Goal: Information Seeking & Learning: Learn about a topic

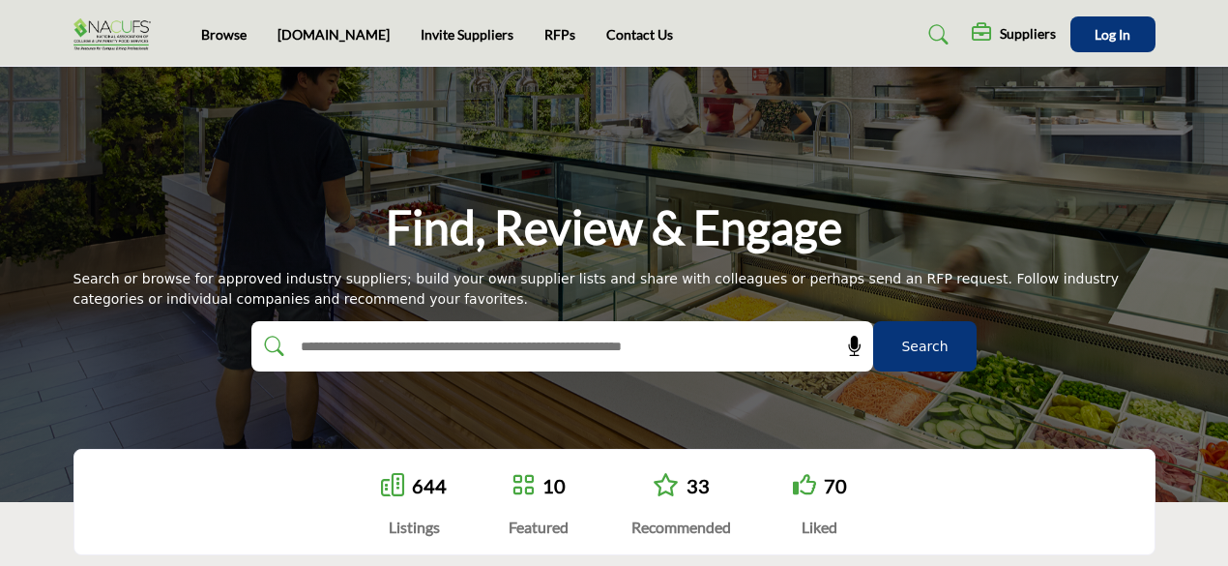
click at [122, 30] on img at bounding box center [117, 34] width 87 height 32
click at [225, 34] on link "Browse" at bounding box center [223, 34] width 45 height 16
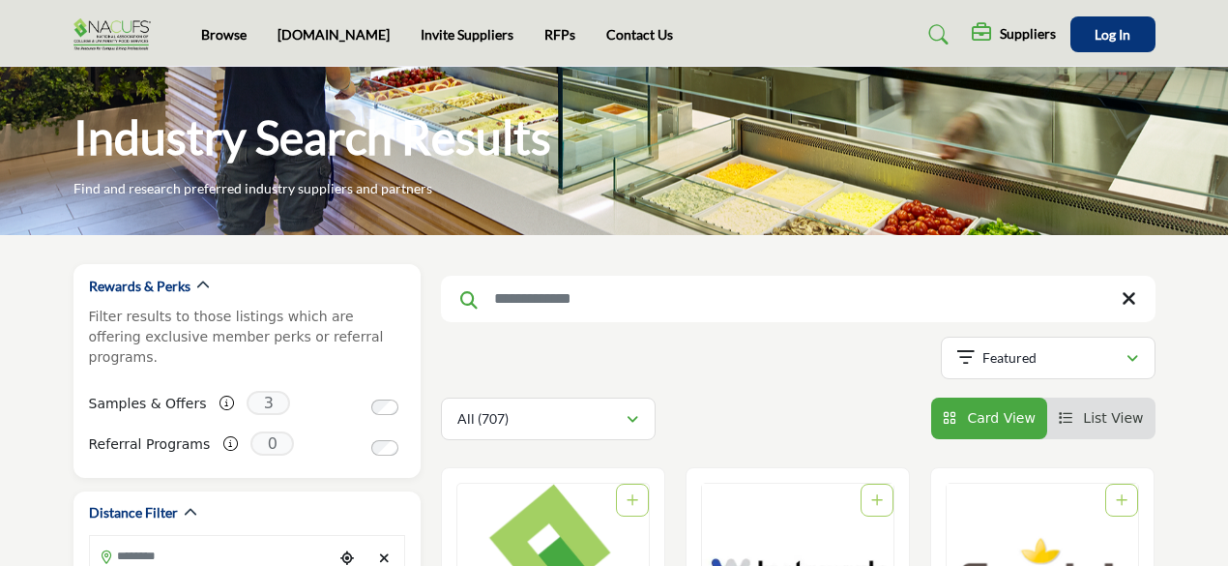
click at [665, 292] on input "Search Keyword" at bounding box center [798, 299] width 715 height 46
type input "*****"
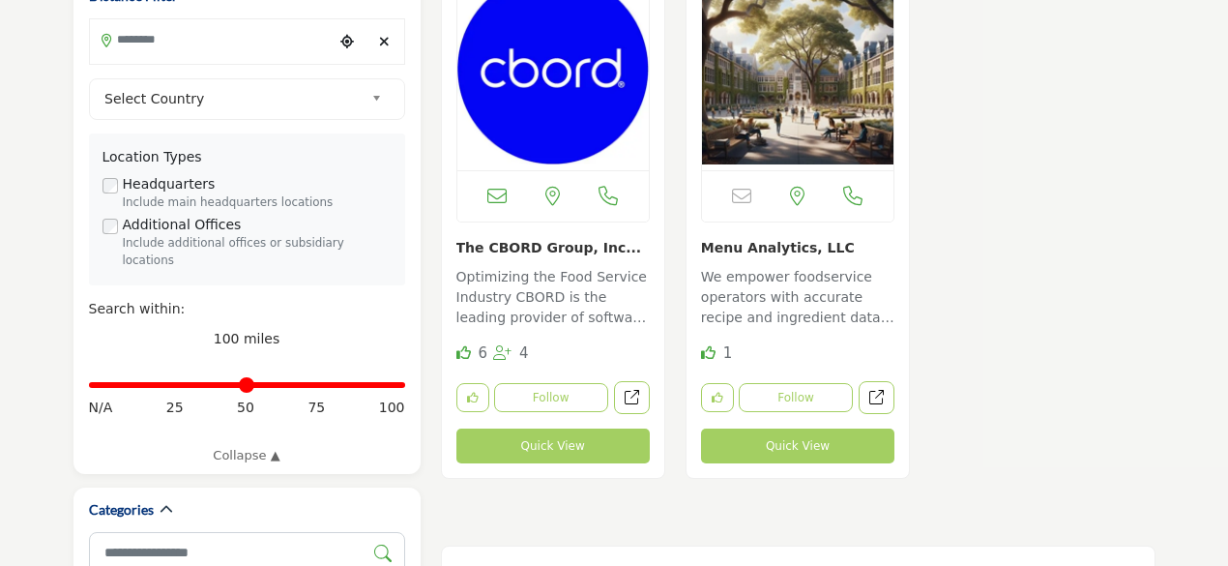
scroll to position [580, 0]
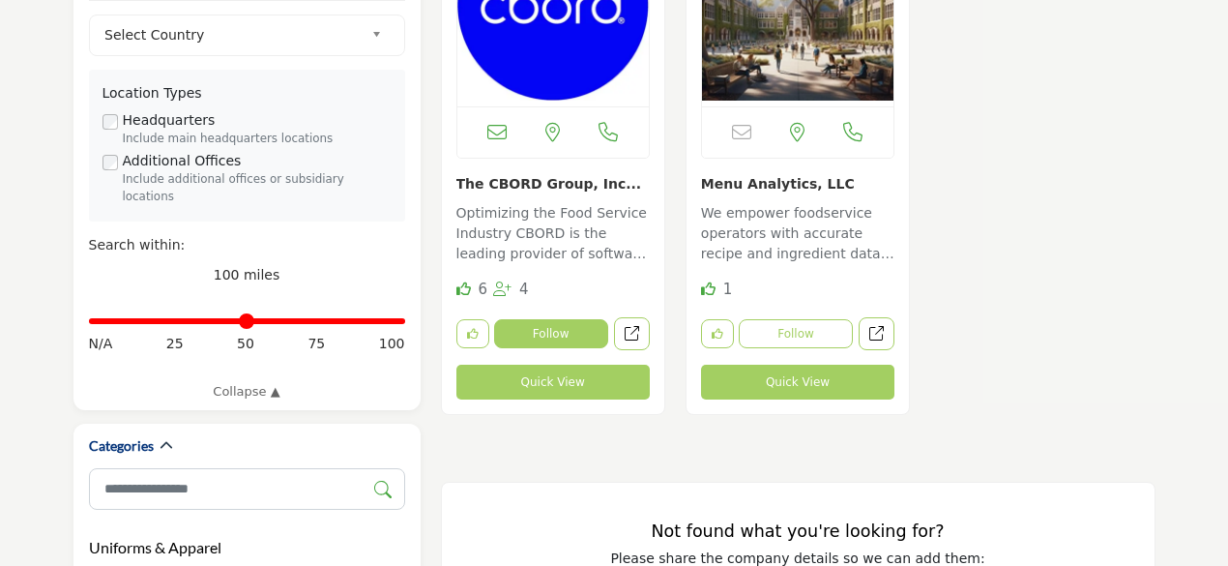
click at [536, 339] on button "Follow" at bounding box center [551, 333] width 114 height 29
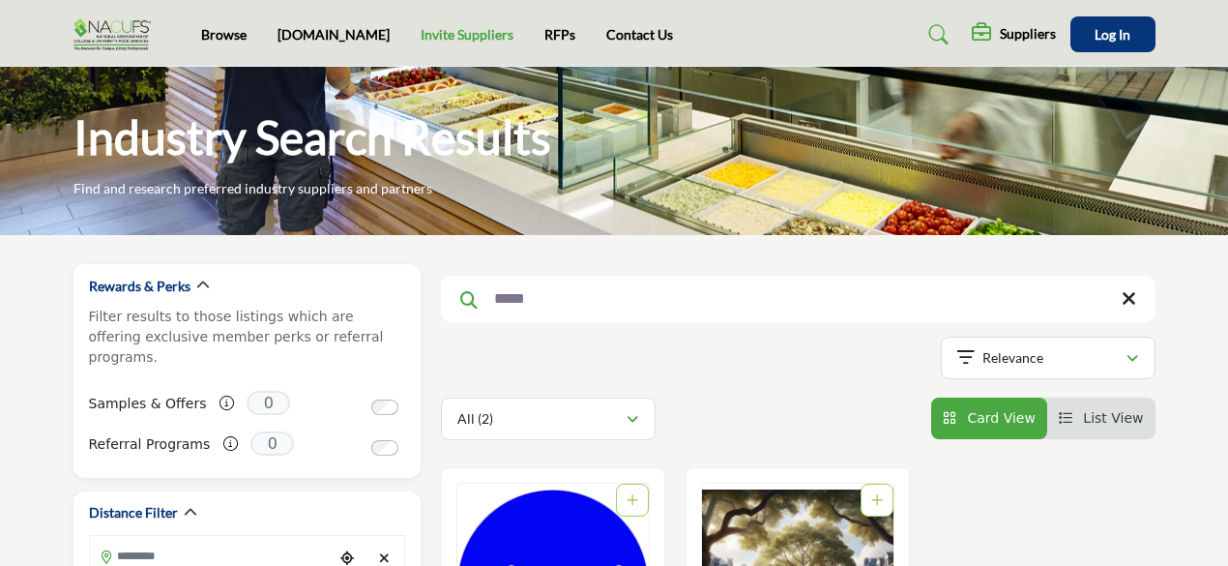
click at [427, 30] on link "Invite Suppliers" at bounding box center [467, 34] width 93 height 16
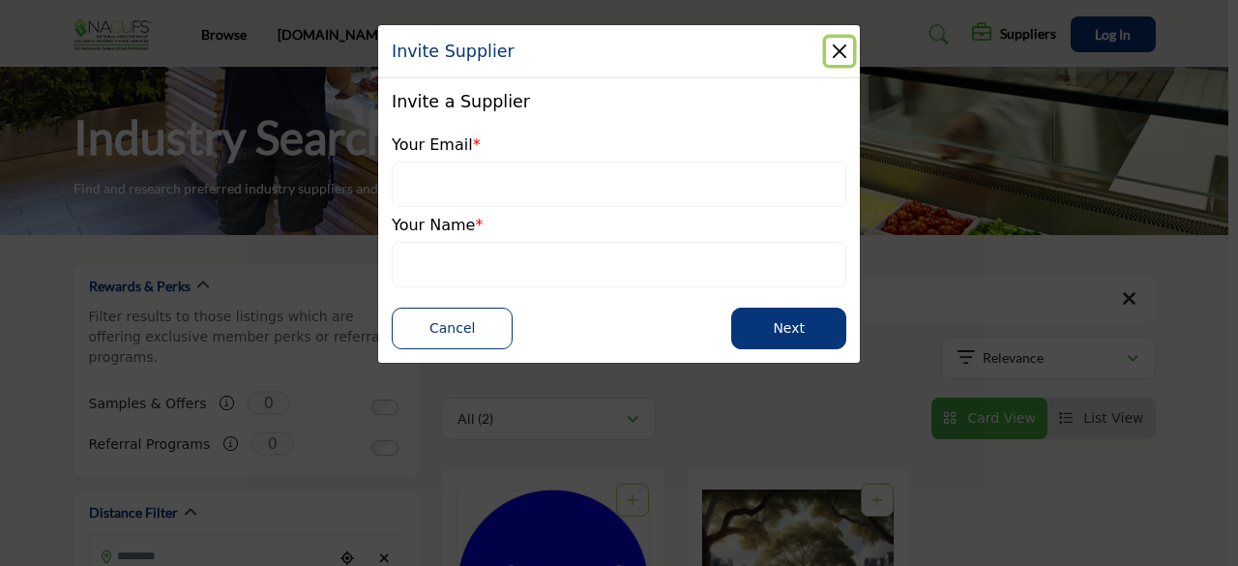
click at [834, 53] on button "Close" at bounding box center [839, 51] width 27 height 27
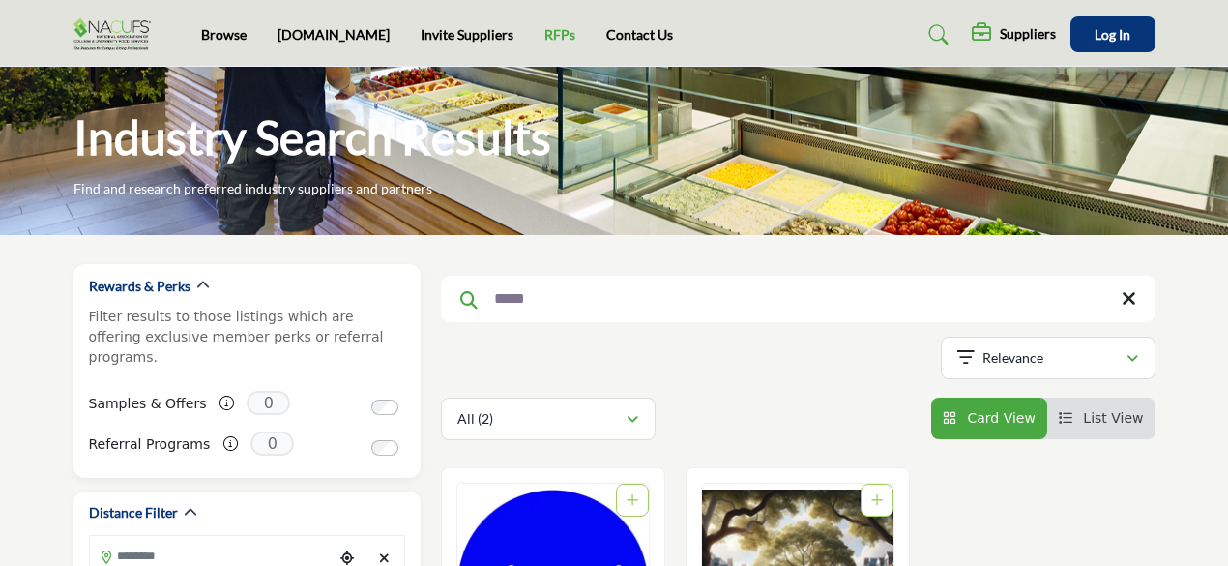
click at [544, 34] on link "RFPs" at bounding box center [559, 34] width 31 height 16
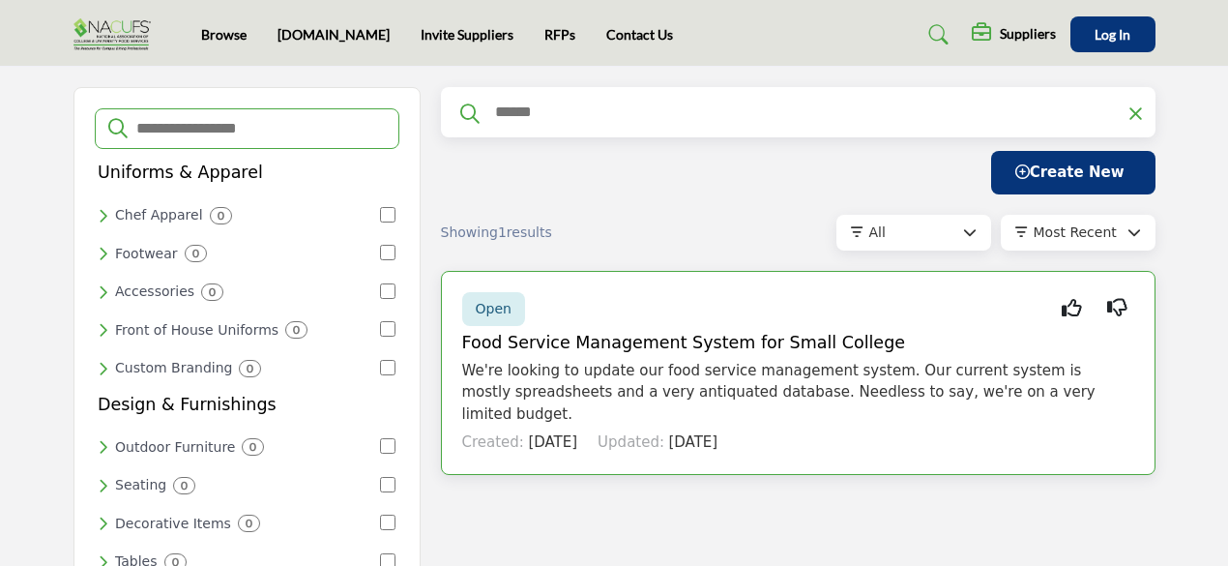
click at [494, 312] on span "Open" at bounding box center [494, 308] width 36 height 15
click at [497, 307] on span "Open" at bounding box center [494, 308] width 36 height 15
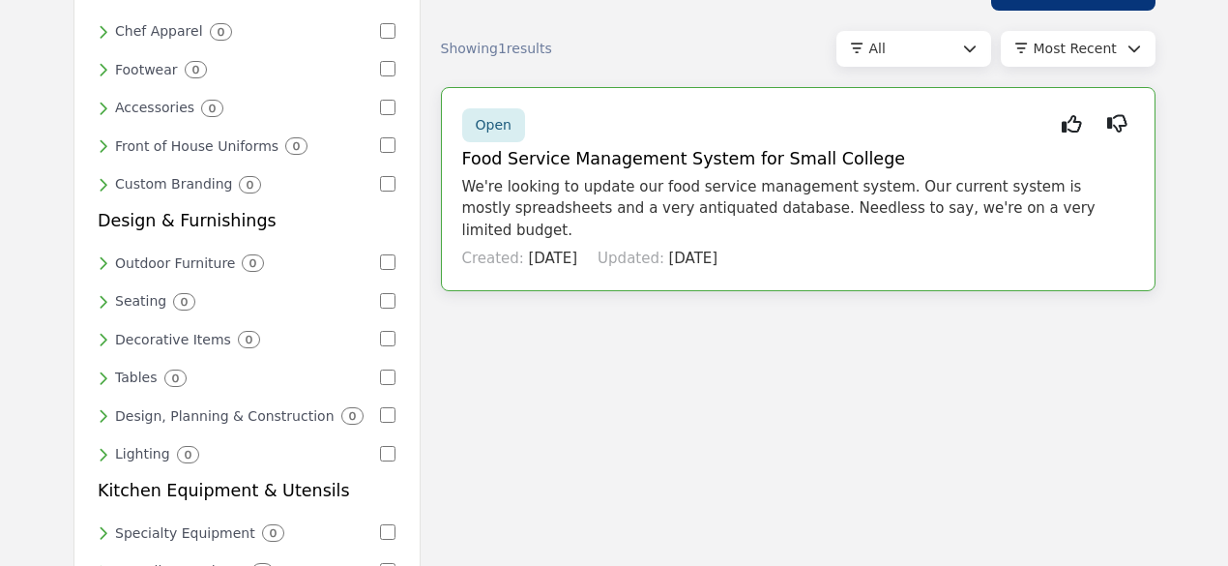
scroll to position [193, 0]
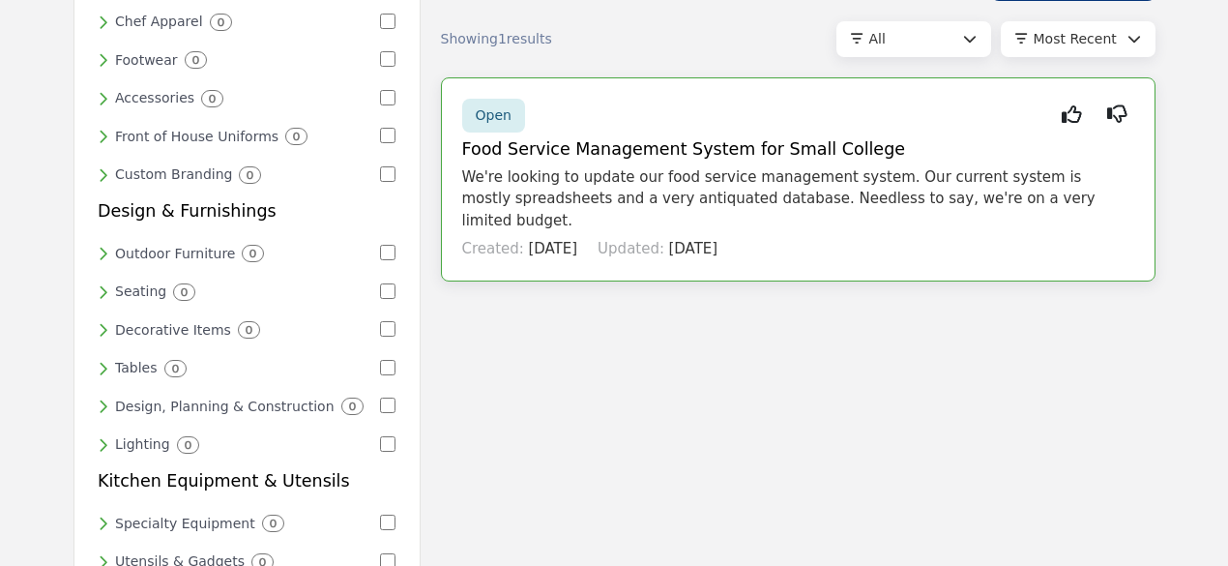
click at [617, 240] on span "Updated:" at bounding box center [631, 248] width 67 height 17
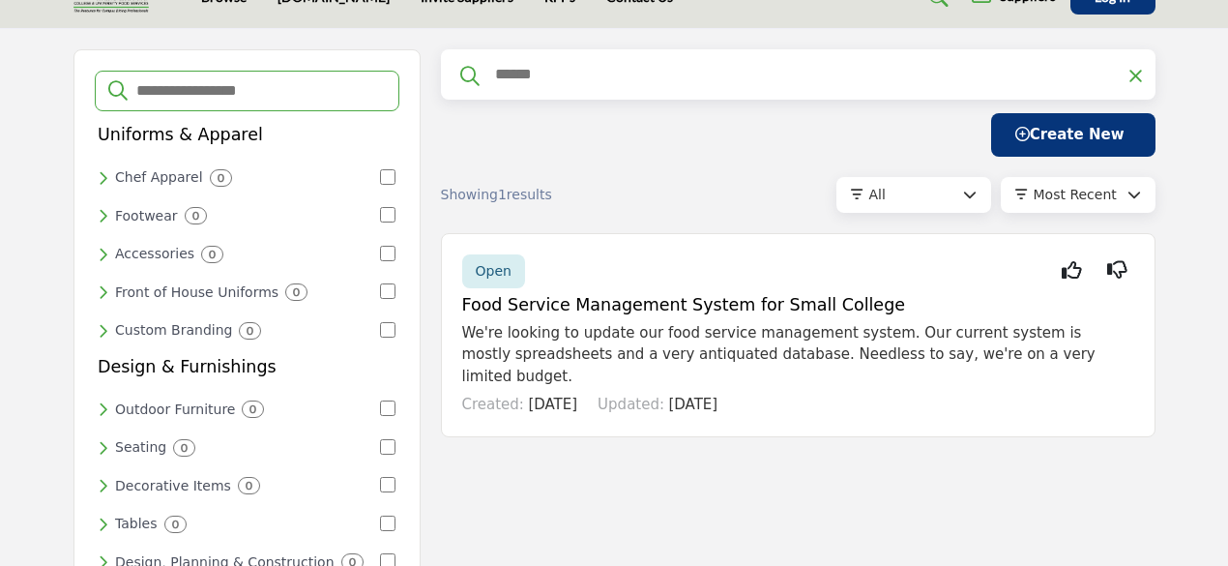
scroll to position [0, 0]
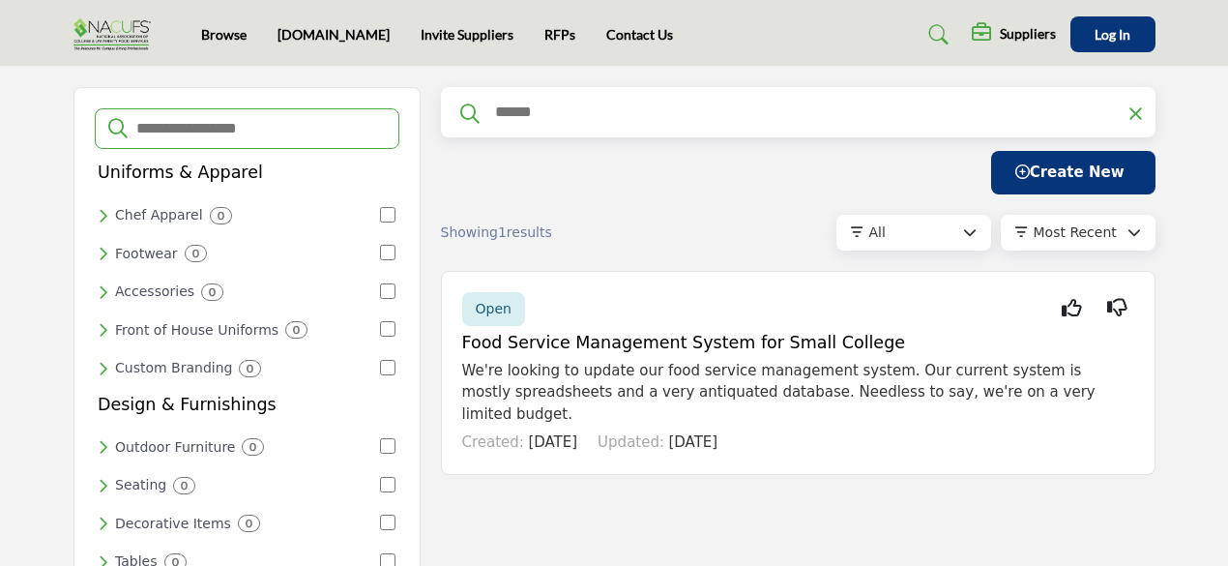
click at [124, 41] on img at bounding box center [117, 34] width 87 height 32
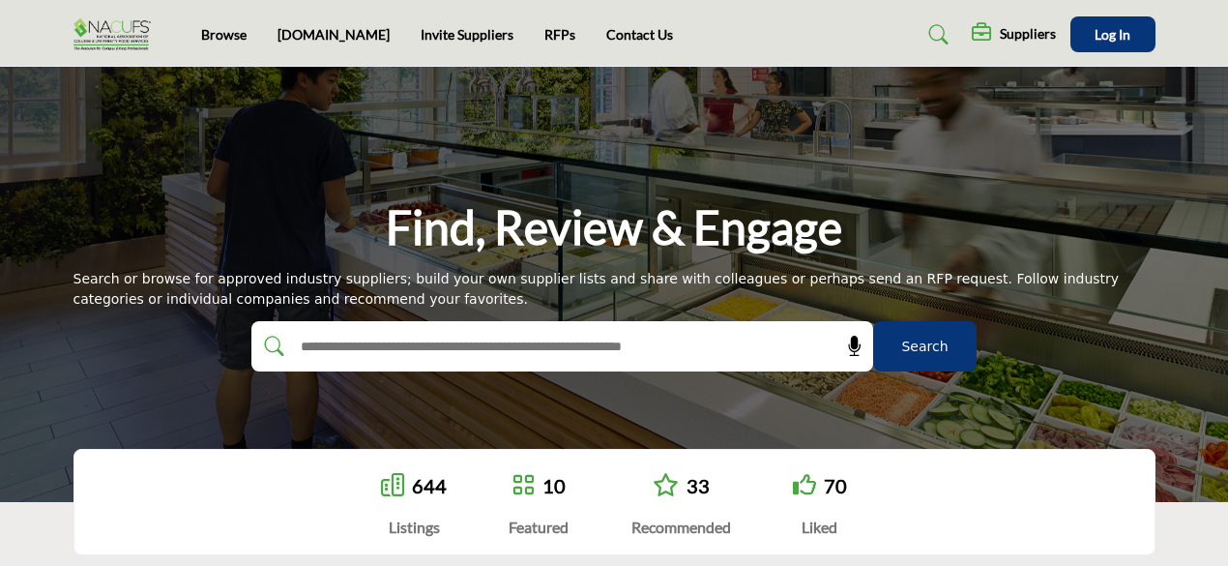
click at [105, 40] on img at bounding box center [117, 34] width 87 height 32
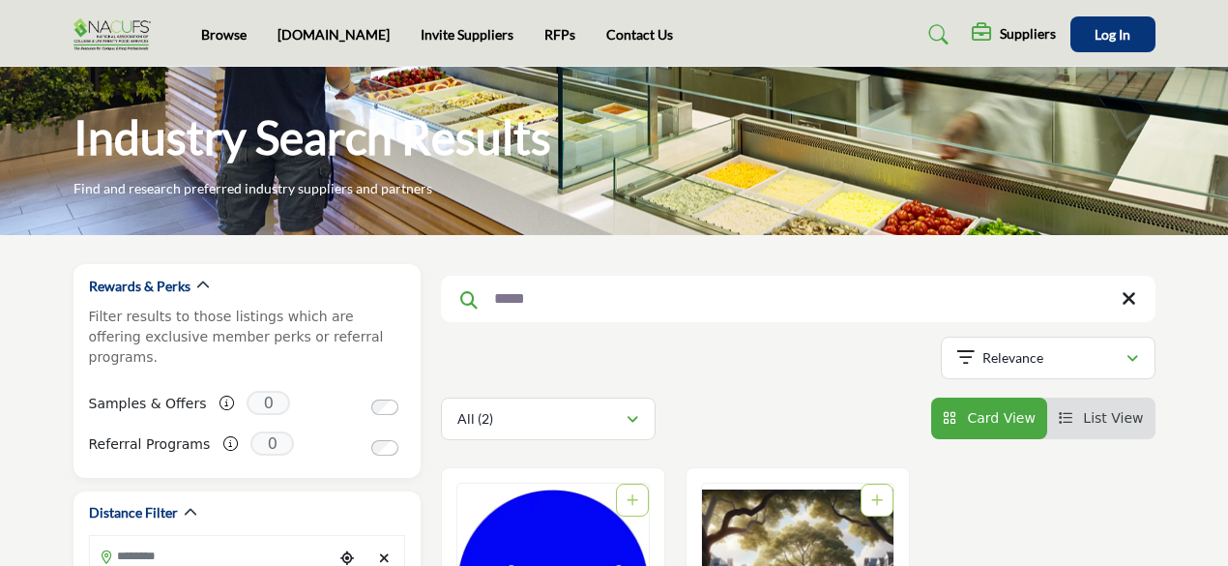
click at [104, 32] on img at bounding box center [117, 34] width 87 height 32
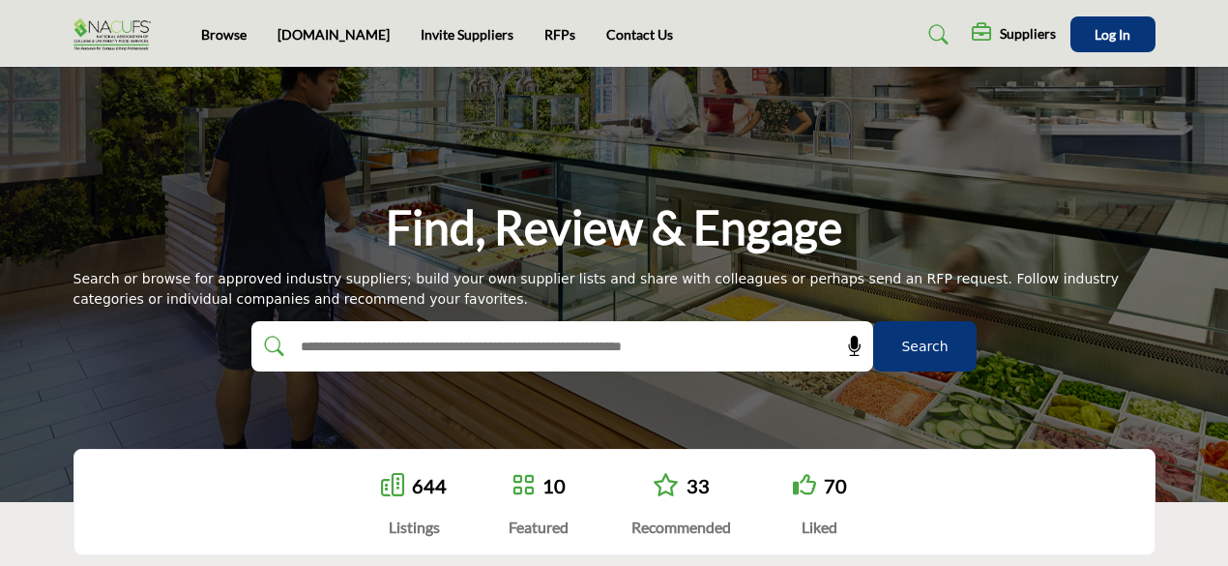
click at [112, 36] on img at bounding box center [117, 34] width 87 height 32
click at [1132, 36] on button "Log In" at bounding box center [1113, 34] width 85 height 36
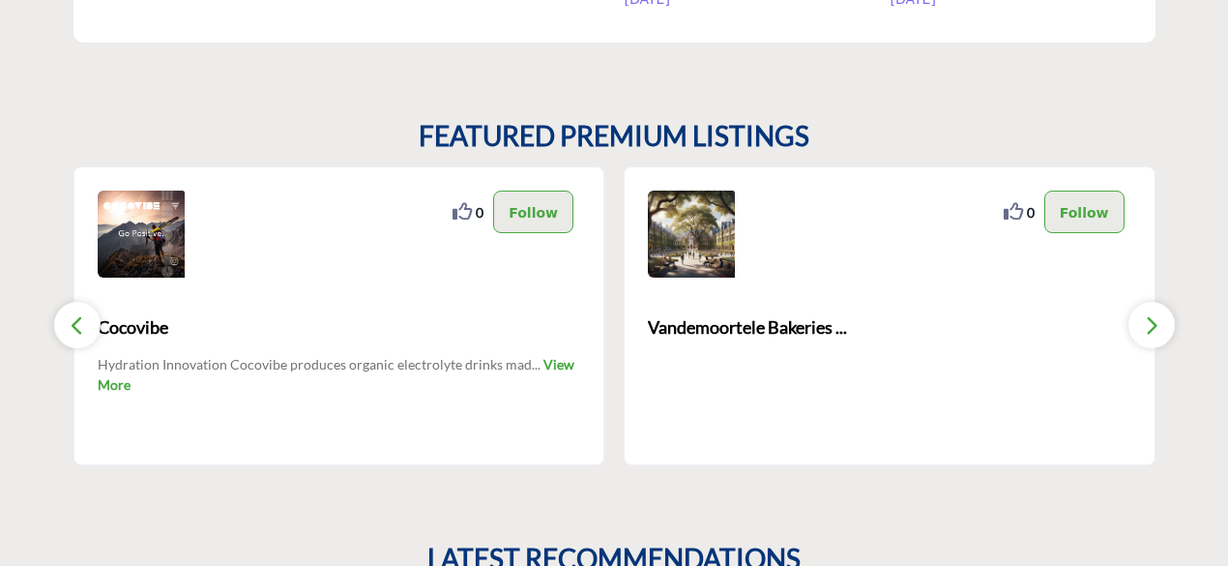
scroll to position [1741, 0]
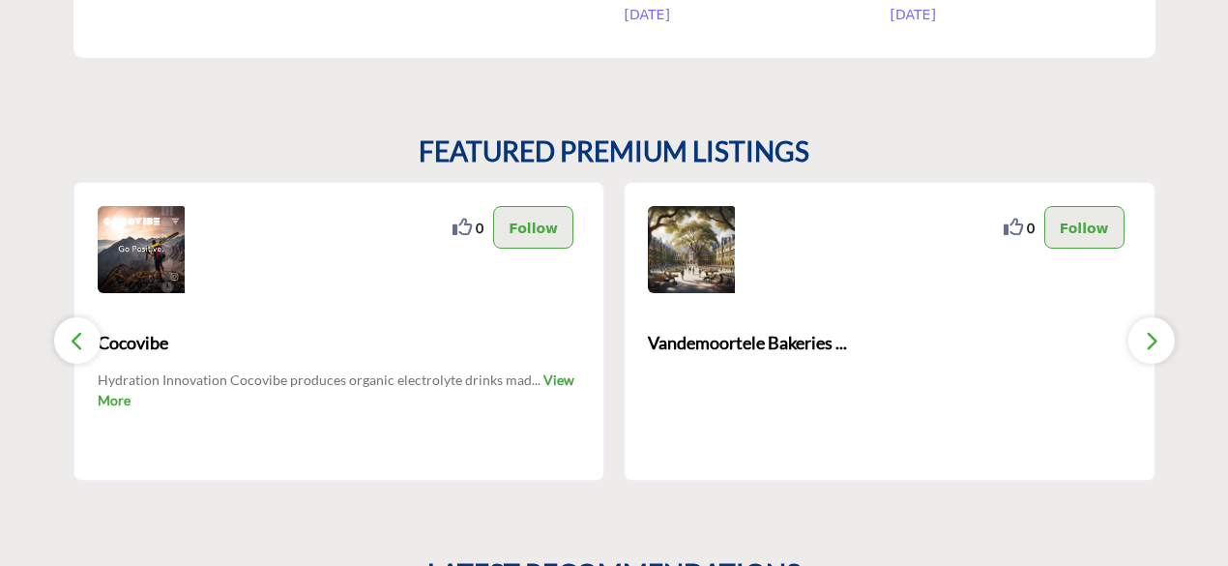
click at [1158, 332] on icon "button" at bounding box center [1151, 341] width 15 height 24
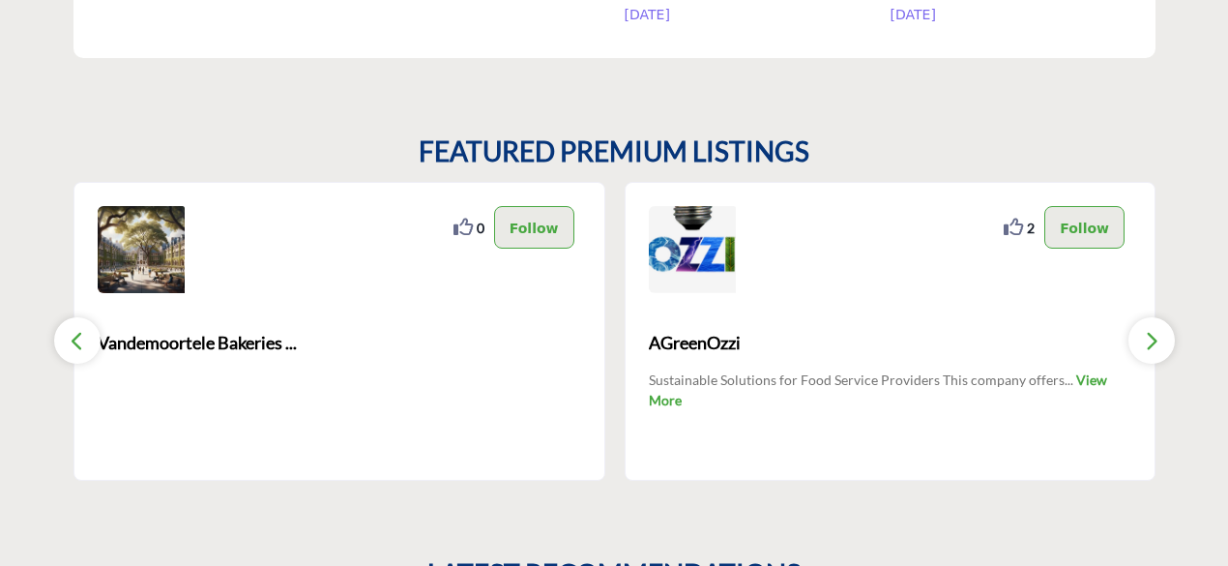
click at [1158, 332] on icon "button" at bounding box center [1151, 341] width 15 height 24
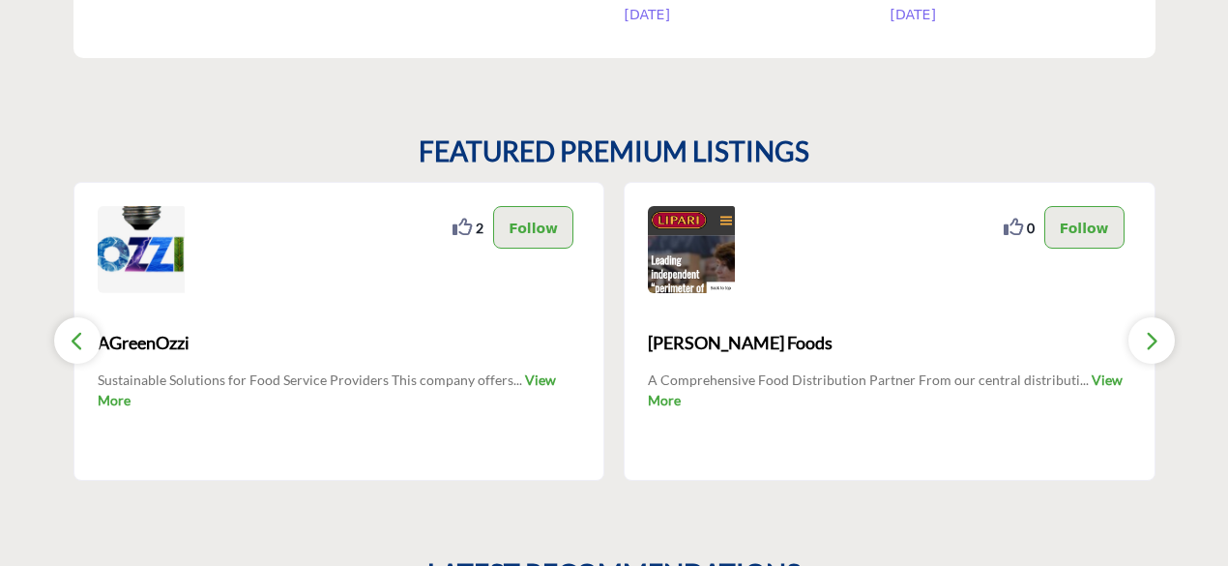
click at [1158, 332] on icon "button" at bounding box center [1151, 341] width 15 height 24
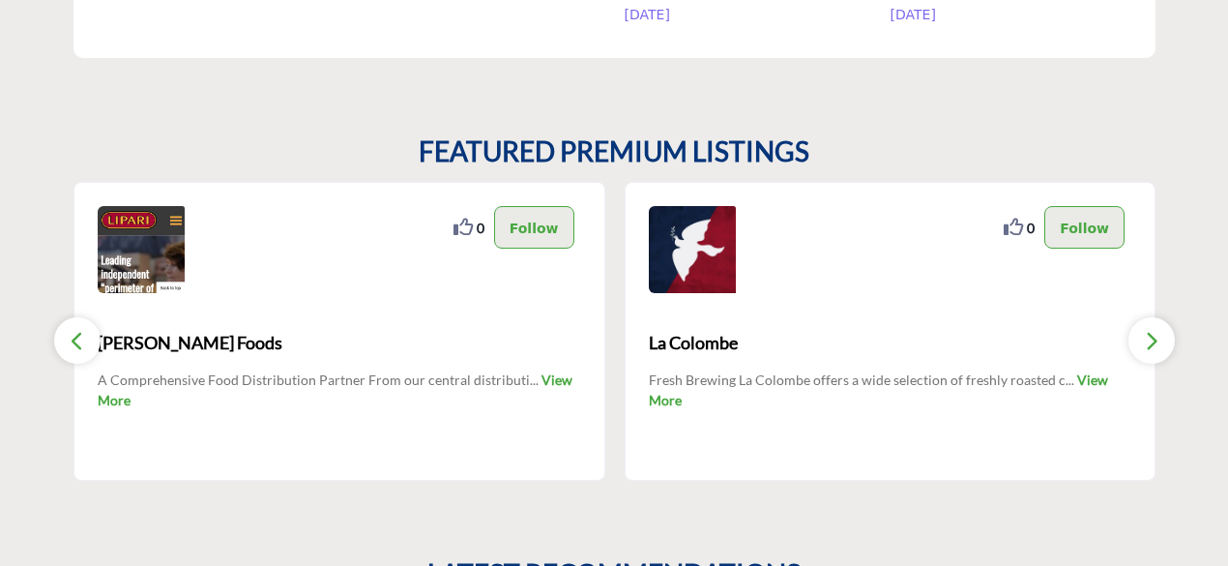
click at [1158, 332] on icon "button" at bounding box center [1151, 341] width 15 height 24
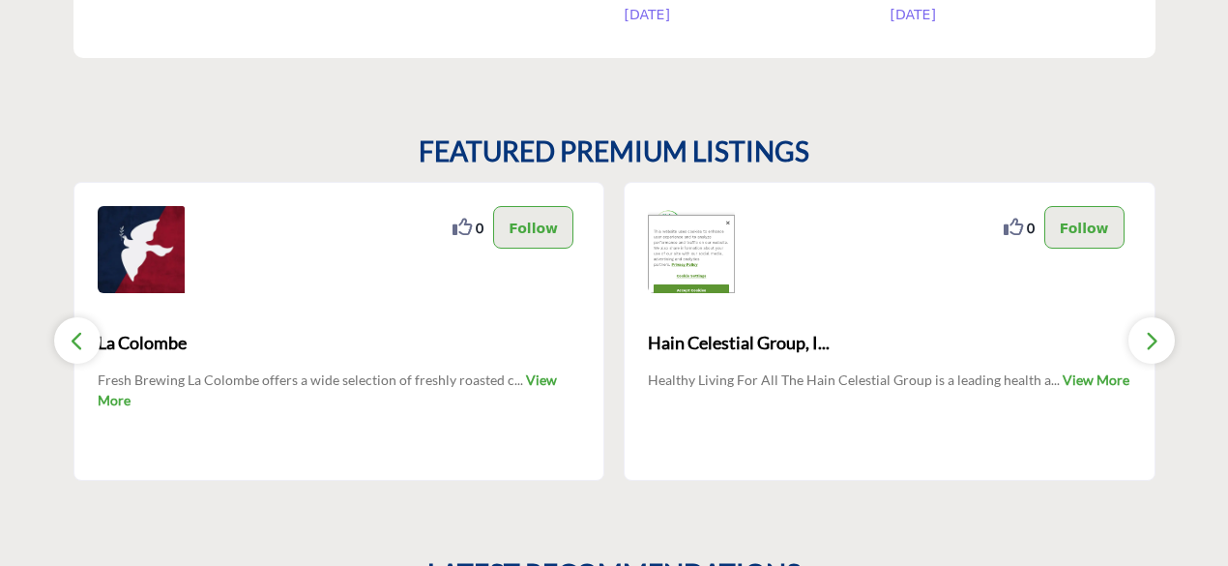
click at [1158, 332] on icon "button" at bounding box center [1151, 341] width 15 height 24
click at [1149, 329] on icon "button" at bounding box center [1151, 341] width 15 height 24
click at [1147, 329] on icon "button" at bounding box center [1151, 341] width 15 height 24
click at [81, 329] on icon "button" at bounding box center [77, 341] width 15 height 24
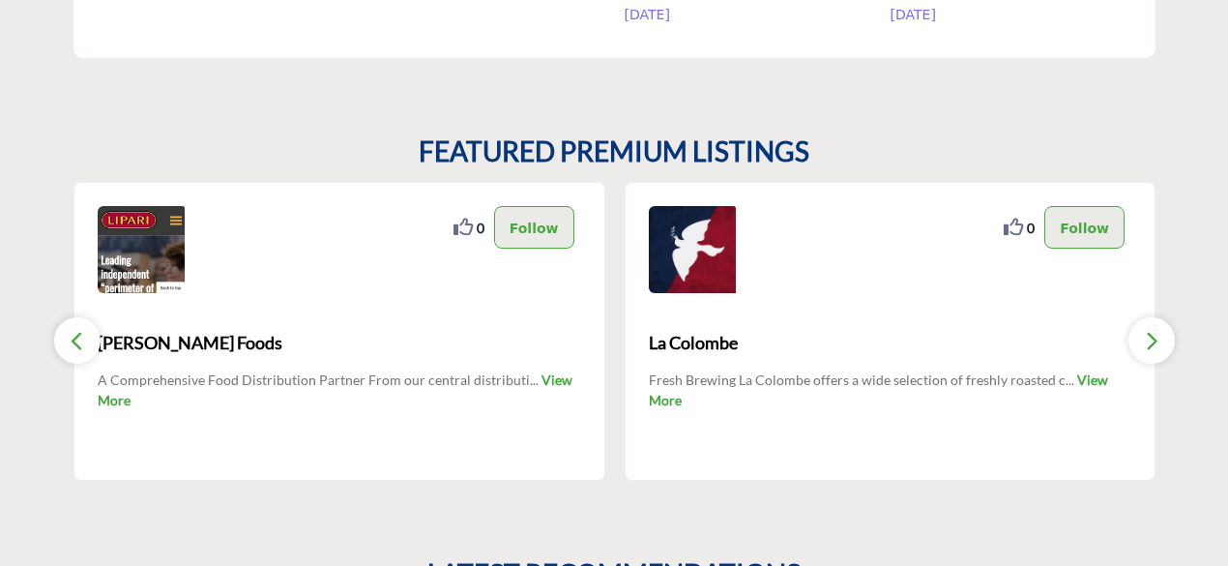
click at [81, 329] on icon "button" at bounding box center [77, 341] width 15 height 24
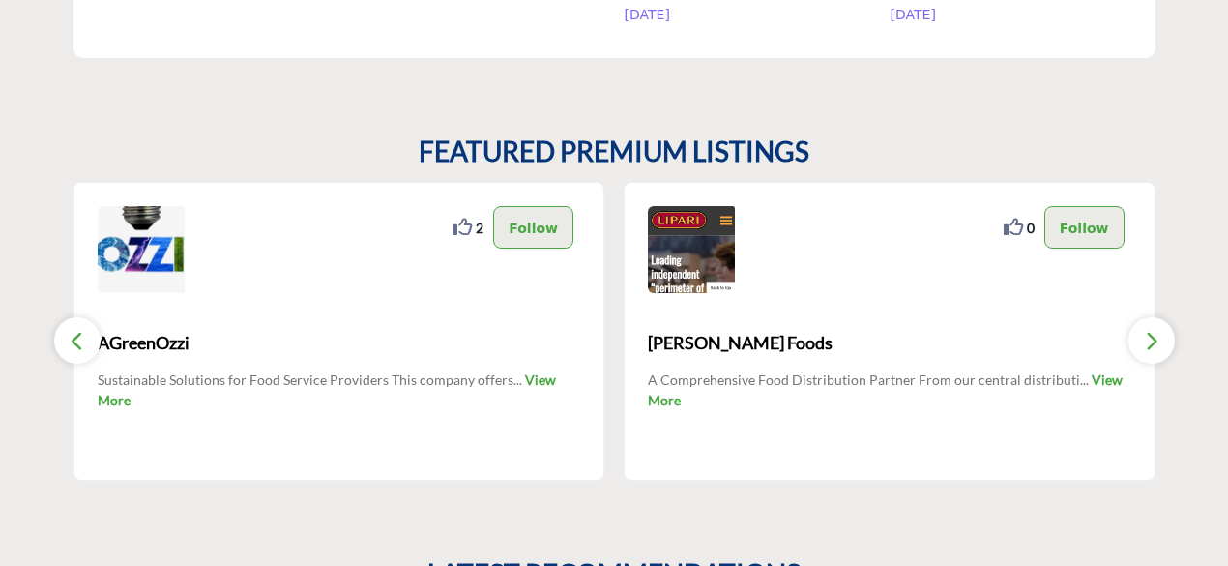
click at [81, 329] on icon "button" at bounding box center [77, 341] width 15 height 24
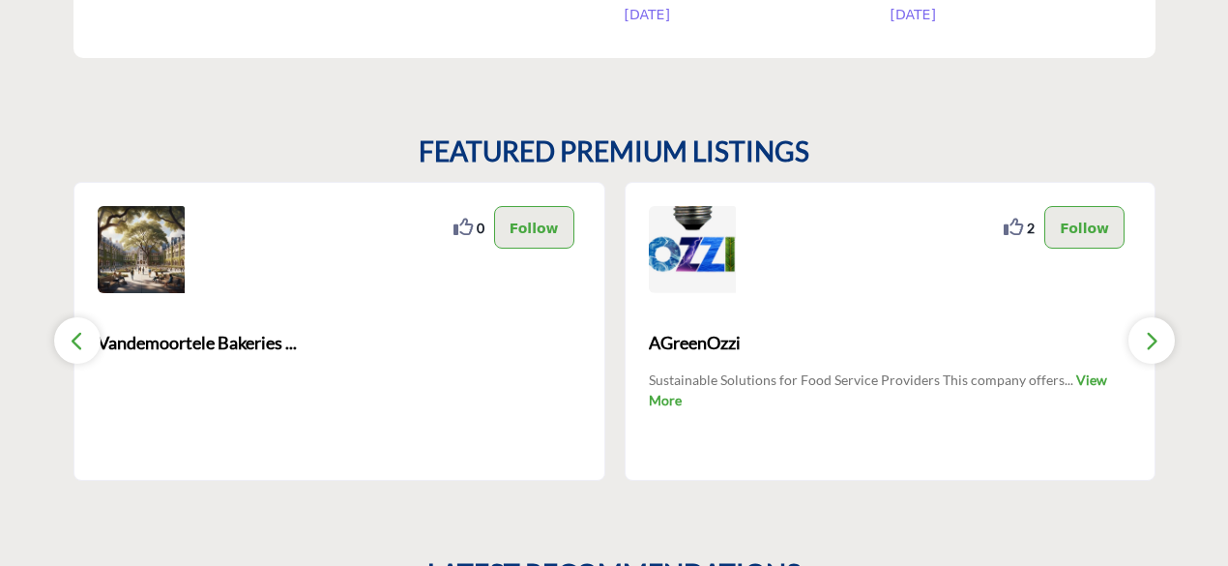
click at [81, 329] on icon "button" at bounding box center [77, 341] width 15 height 24
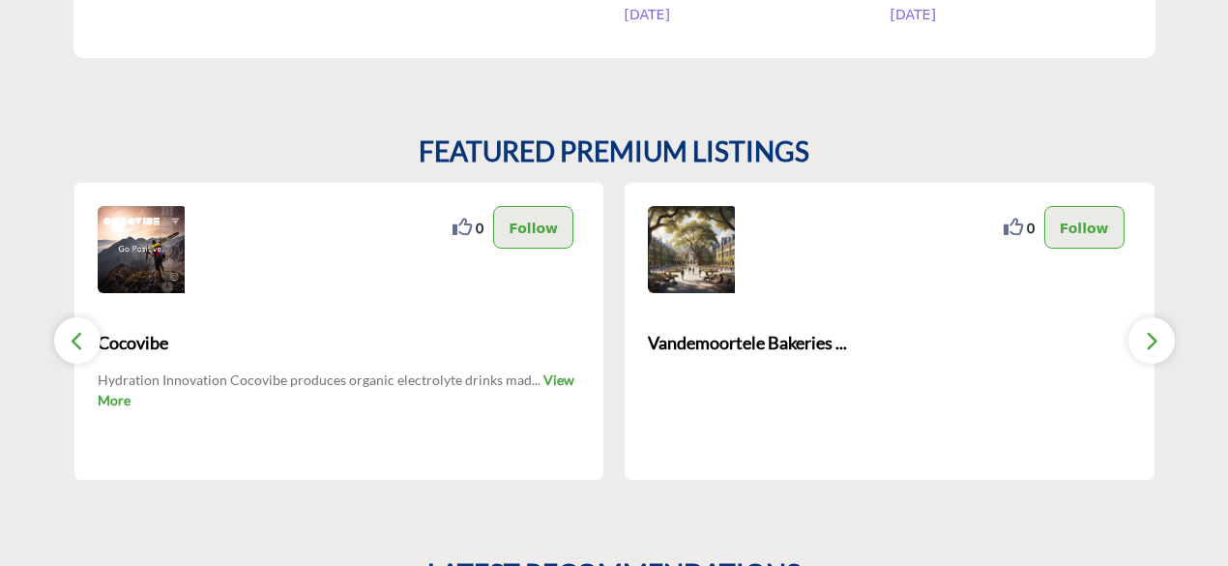
click at [81, 329] on icon "button" at bounding box center [77, 341] width 15 height 24
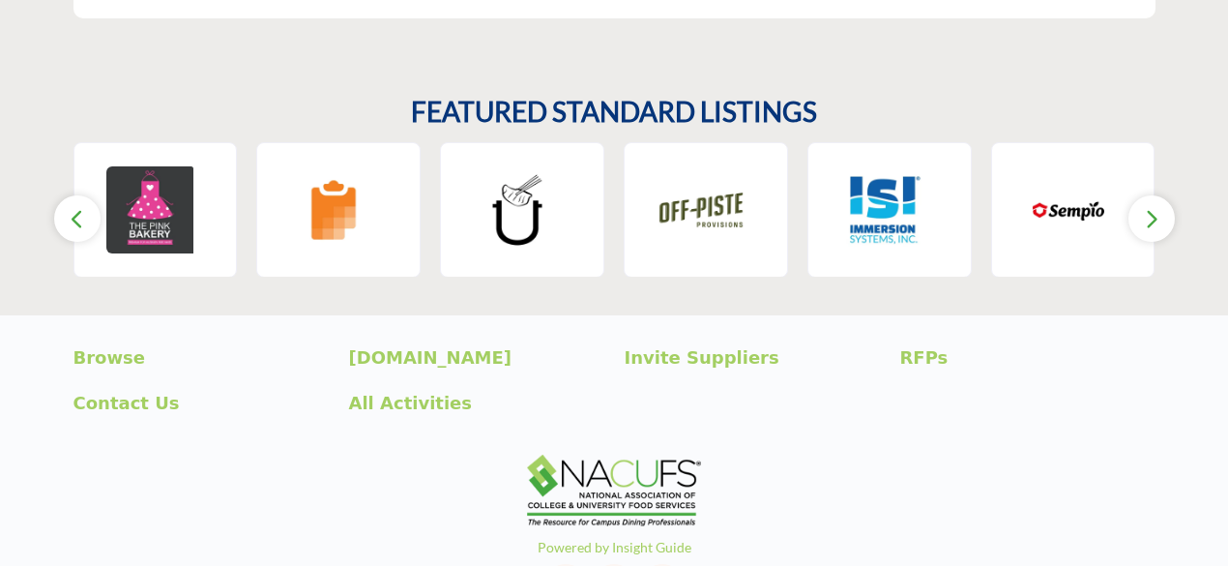
scroll to position [3092, 0]
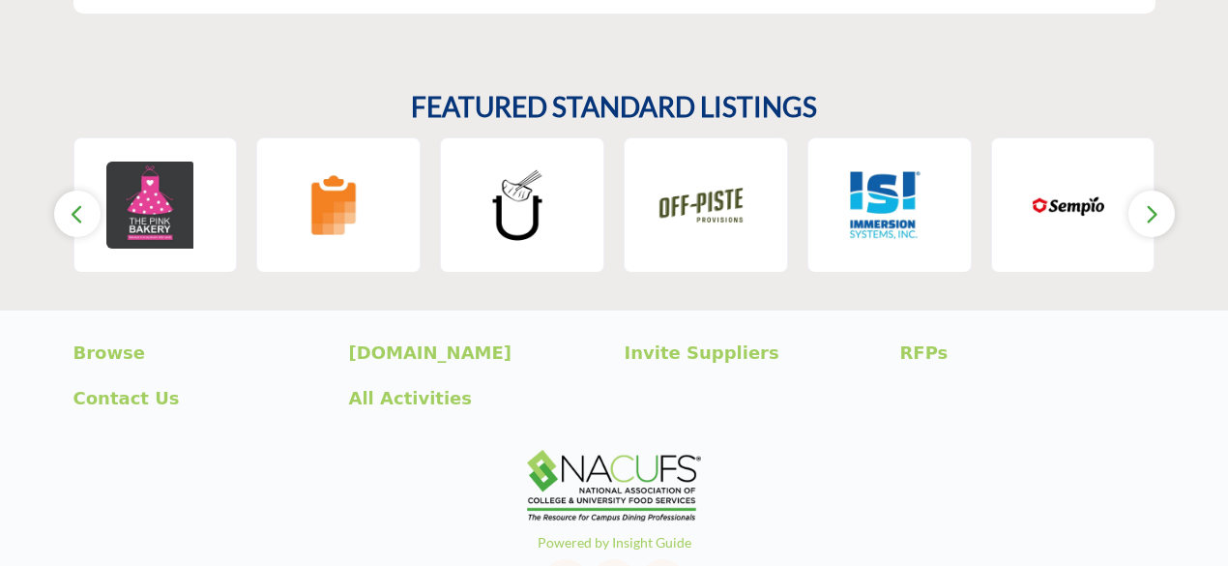
click at [1137, 191] on button "button" at bounding box center [1152, 214] width 46 height 46
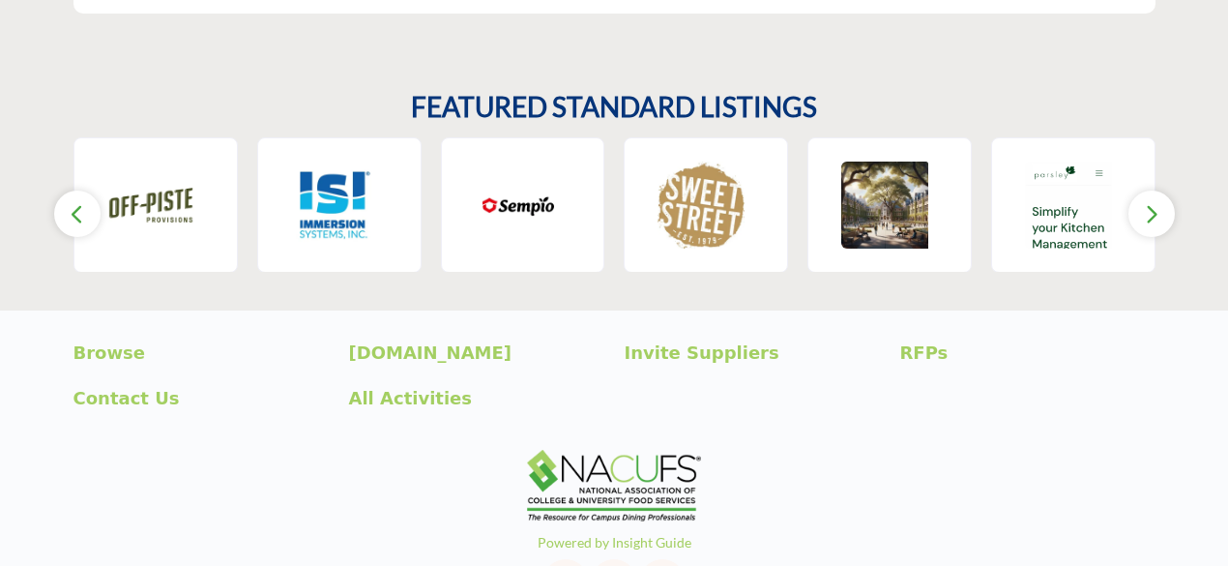
click at [1137, 191] on button "button" at bounding box center [1152, 214] width 46 height 46
click at [1139, 191] on button "button" at bounding box center [1152, 214] width 46 height 46
click at [1155, 202] on icon "button" at bounding box center [1151, 214] width 15 height 24
click at [78, 202] on icon "button" at bounding box center [77, 214] width 15 height 24
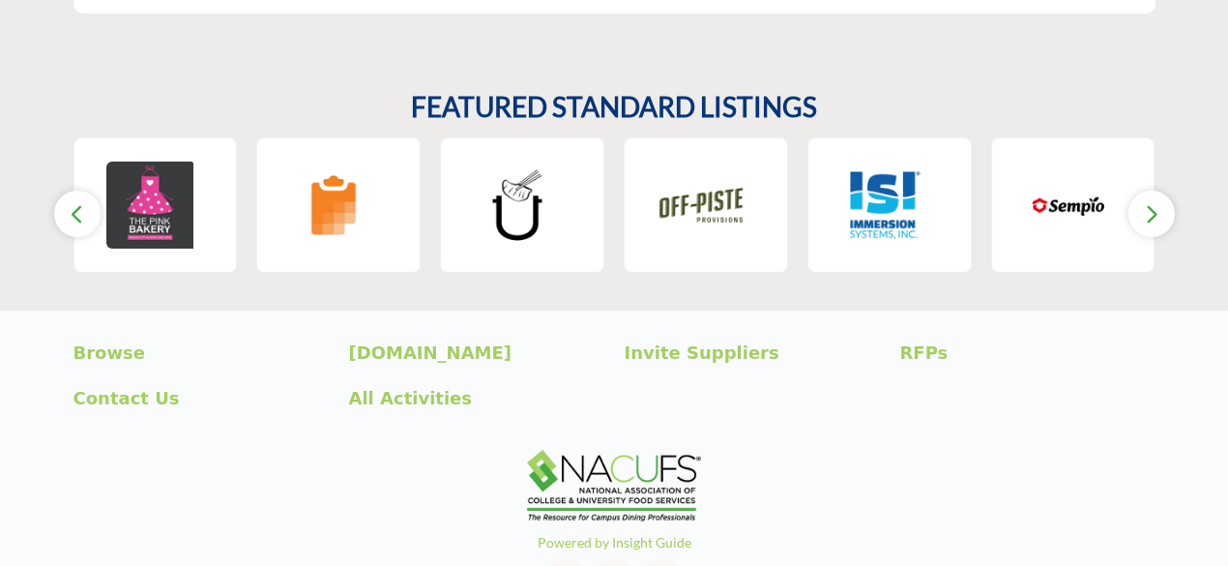
click at [78, 202] on icon "button" at bounding box center [77, 214] width 15 height 24
click at [1157, 202] on icon "button" at bounding box center [1151, 214] width 15 height 24
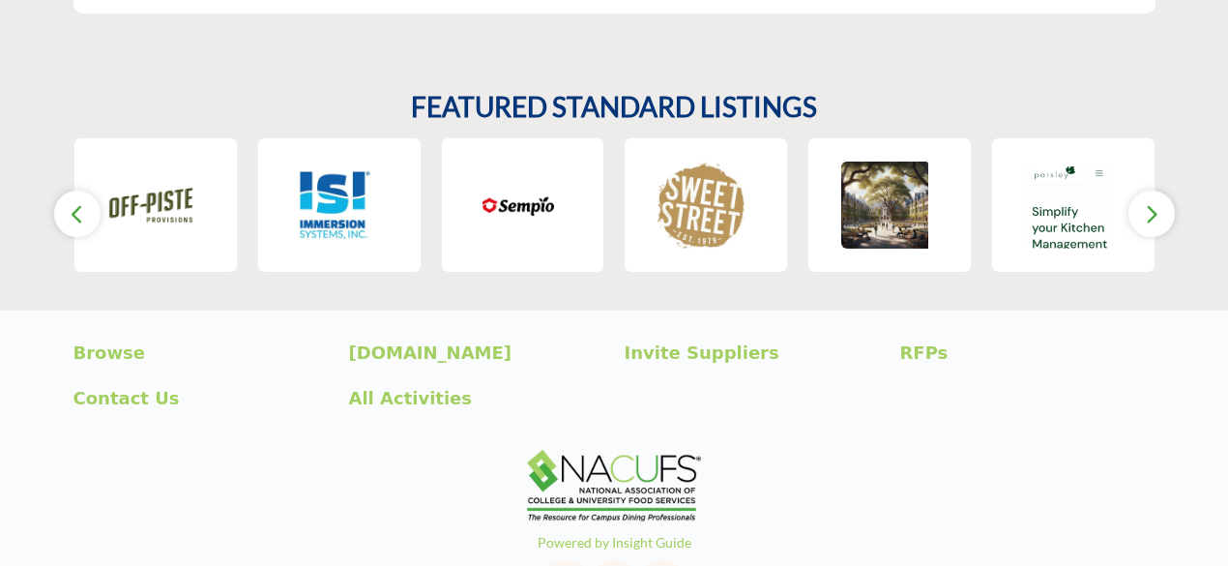
click at [1157, 202] on icon "button" at bounding box center [1151, 214] width 15 height 24
click at [103, 339] on p "Browse" at bounding box center [201, 352] width 255 height 26
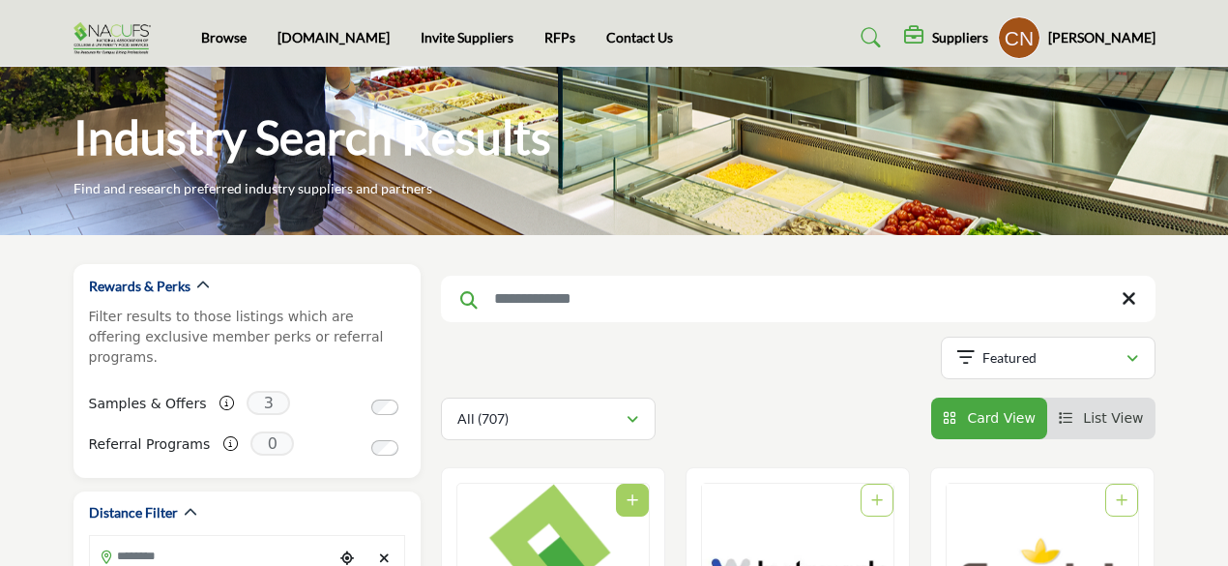
click at [599, 297] on input "Search Keyword" at bounding box center [798, 299] width 715 height 46
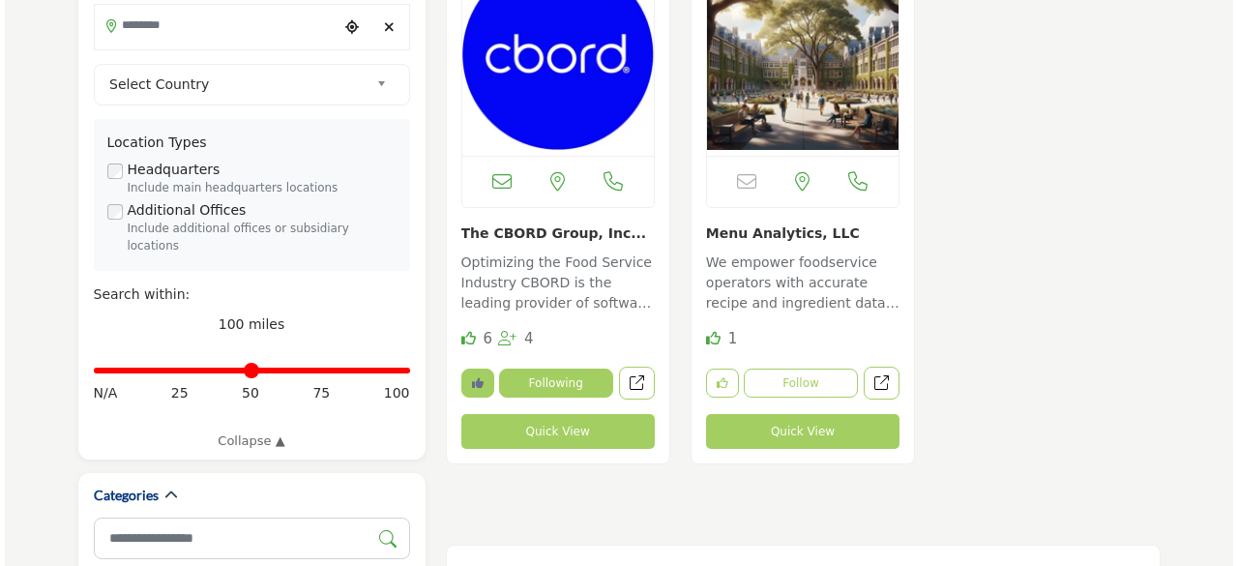
scroll to position [580, 0]
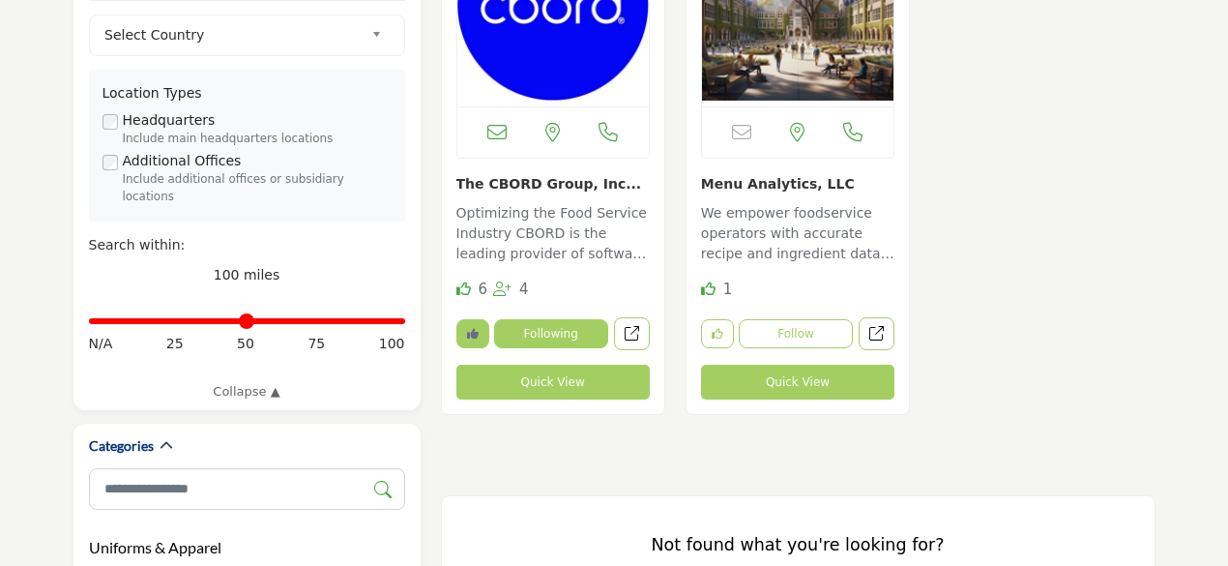
click at [559, 381] on button "Quick View" at bounding box center [552, 382] width 193 height 35
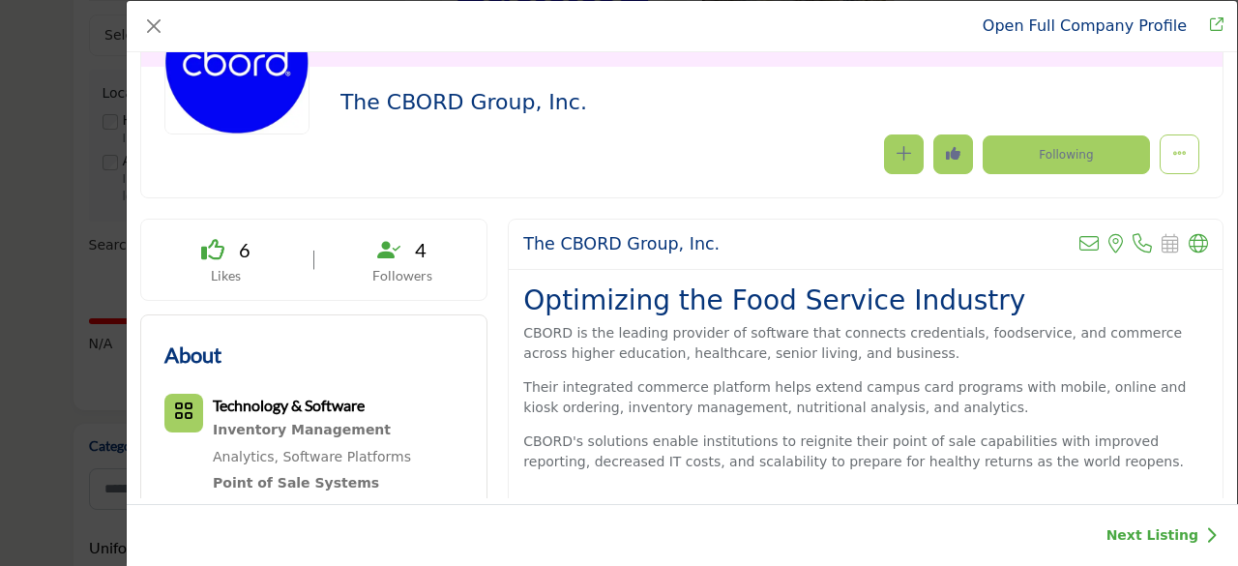
scroll to position [290, 0]
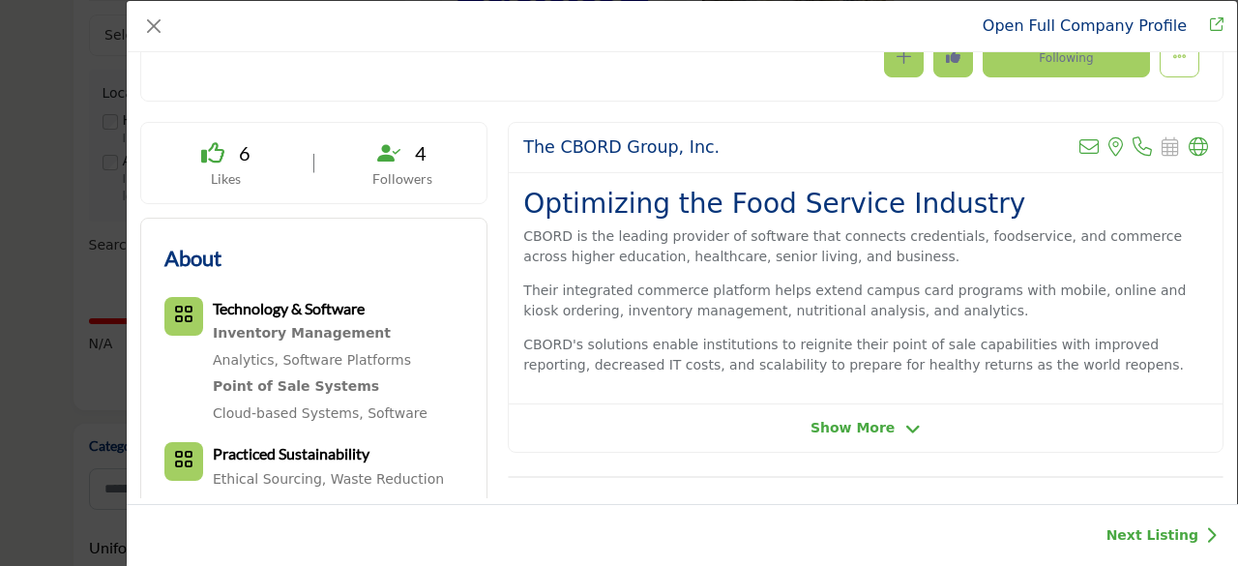
click at [854, 427] on span "Show More" at bounding box center [852, 428] width 84 height 20
click at [854, 427] on span "Show Less" at bounding box center [852, 428] width 80 height 20
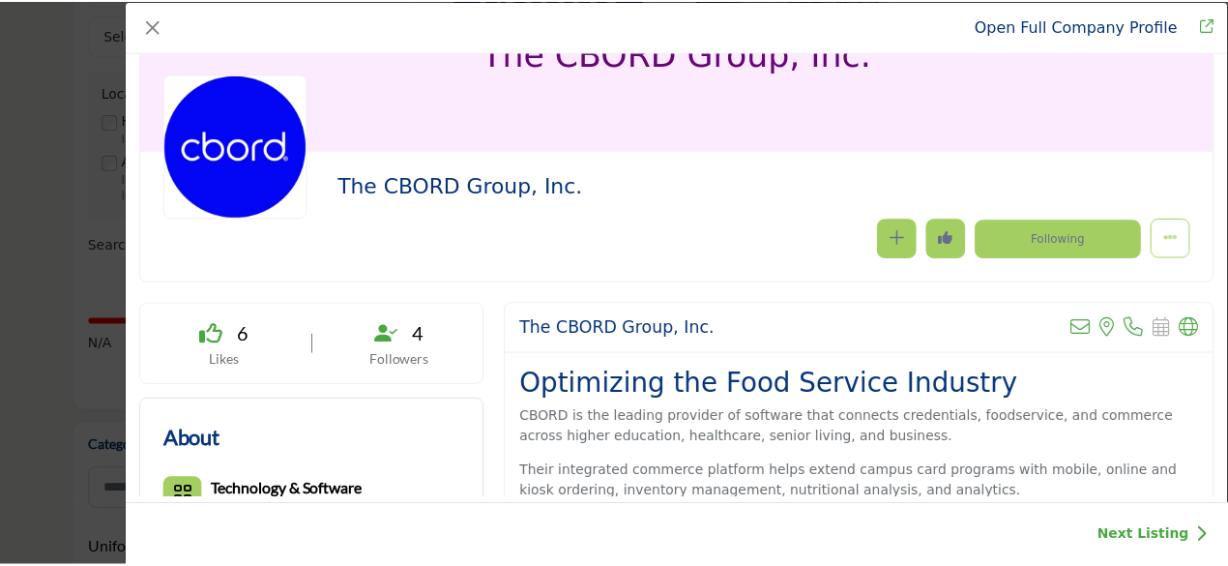
scroll to position [0, 0]
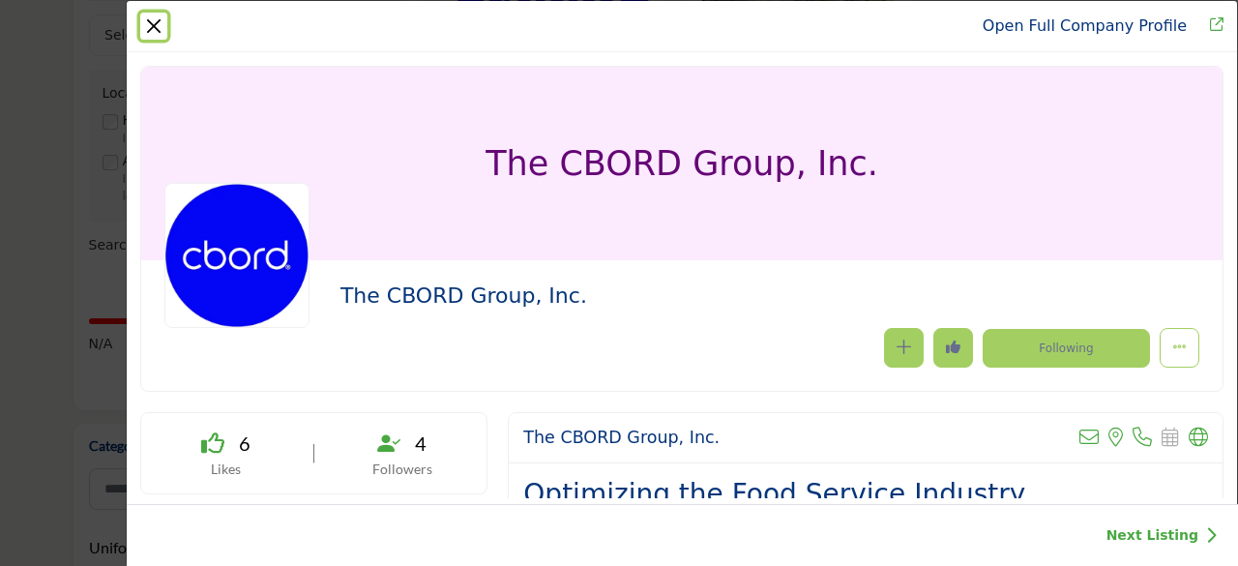
click at [151, 22] on button "Close" at bounding box center [153, 26] width 27 height 27
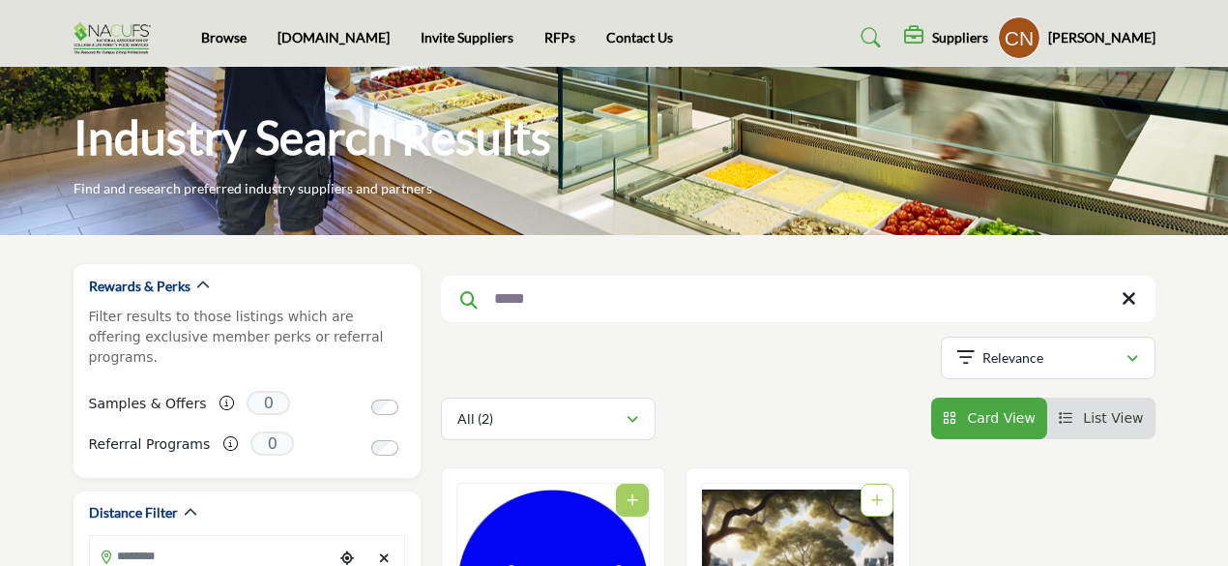
scroll to position [97, 0]
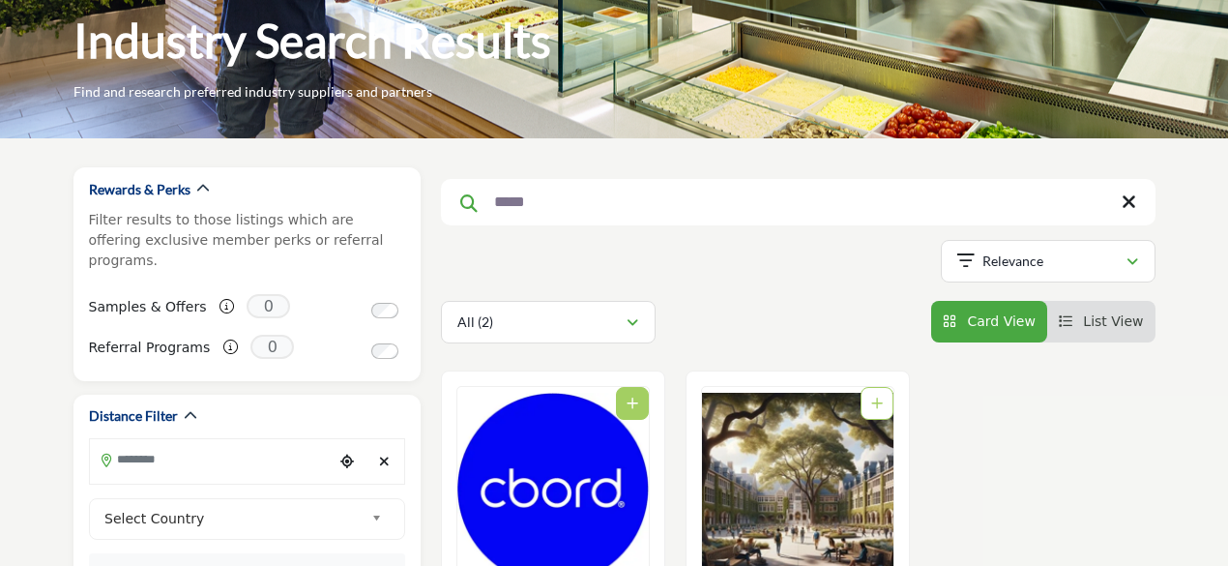
drag, startPoint x: 557, startPoint y: 201, endPoint x: 444, endPoint y: 198, distance: 113.2
click at [444, 198] on input "*****" at bounding box center [798, 202] width 715 height 46
type input "*****"
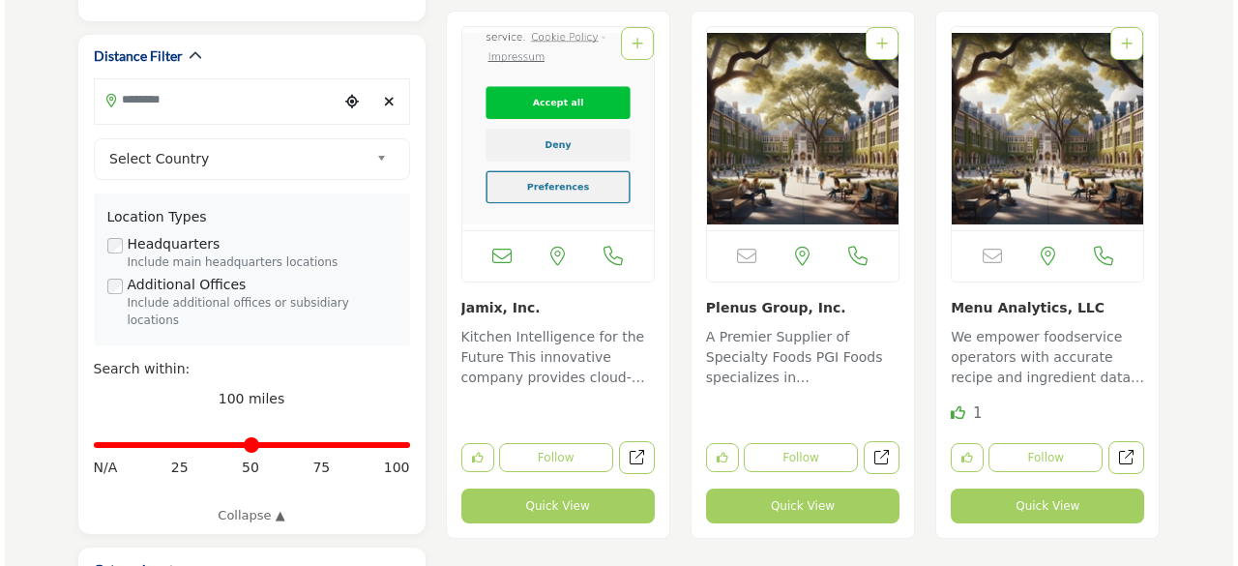
scroll to position [484, 0]
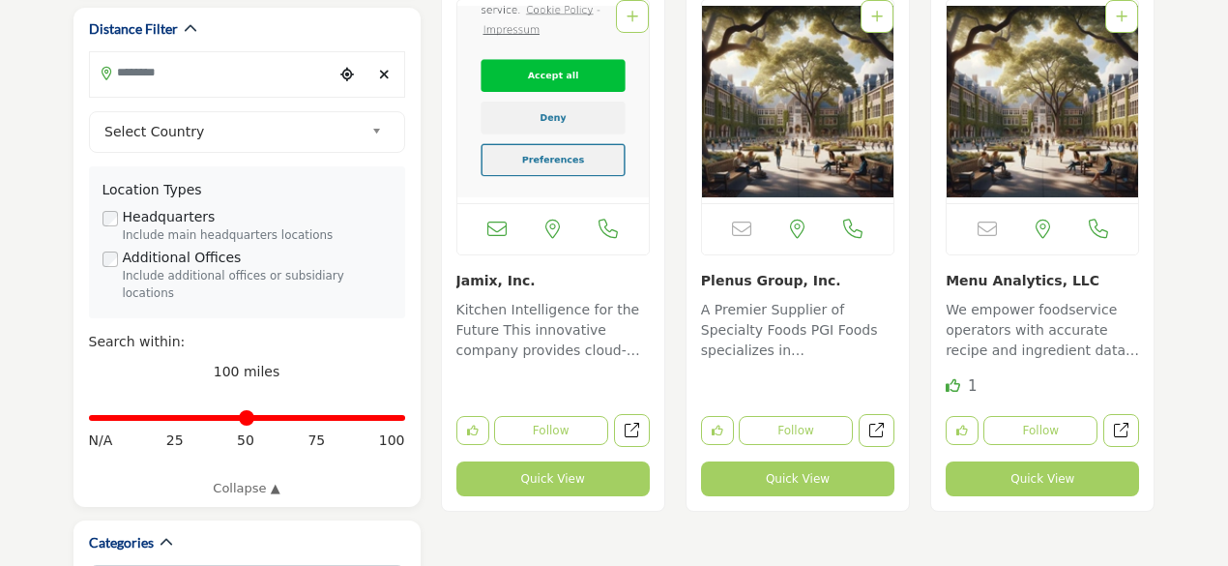
click at [560, 472] on button "Quick View" at bounding box center [552, 478] width 193 height 35
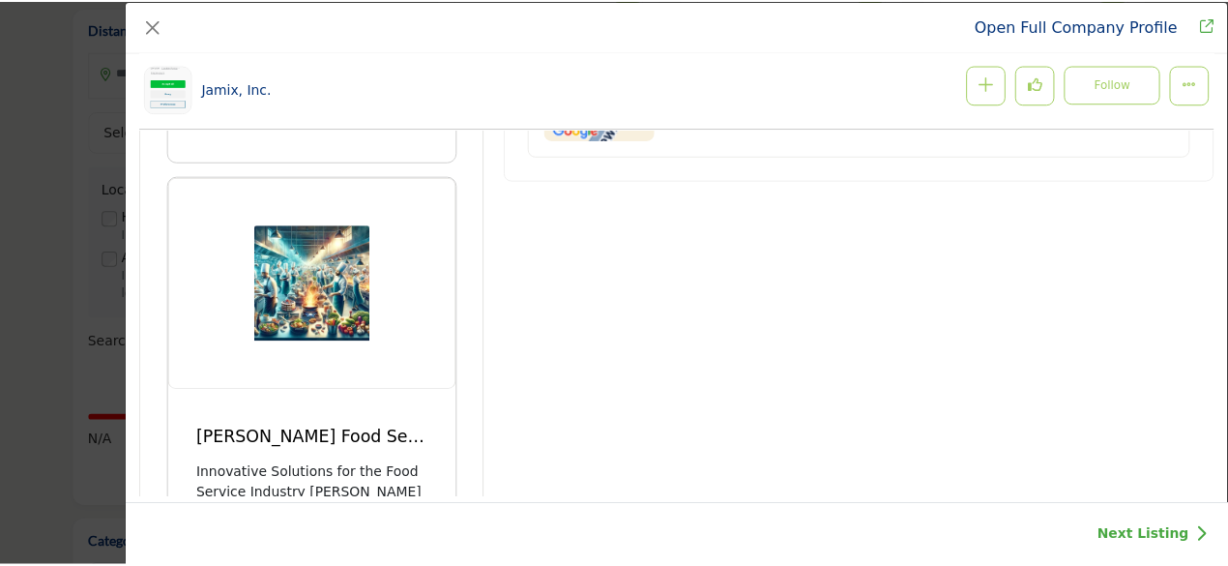
scroll to position [1915, 0]
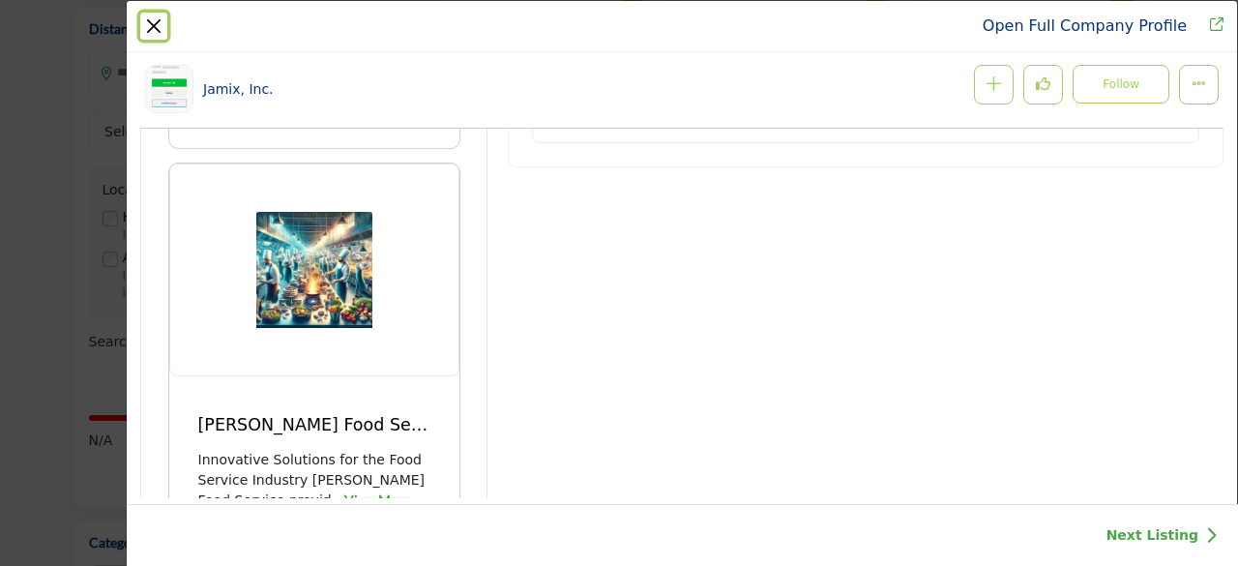
click at [151, 26] on button "Close" at bounding box center [153, 26] width 27 height 27
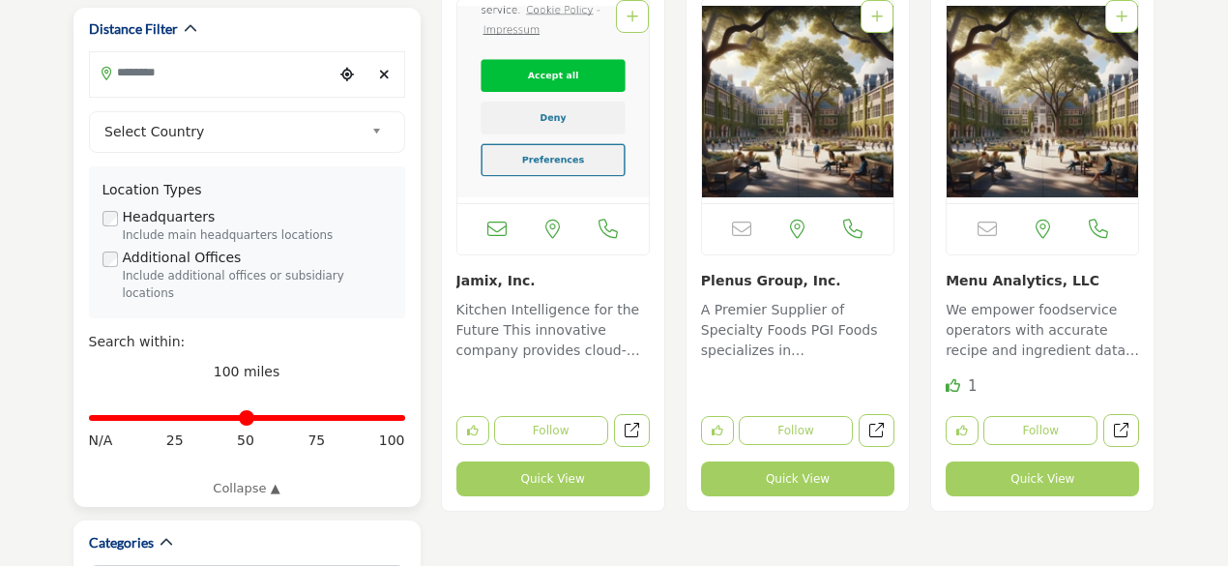
scroll to position [0, 0]
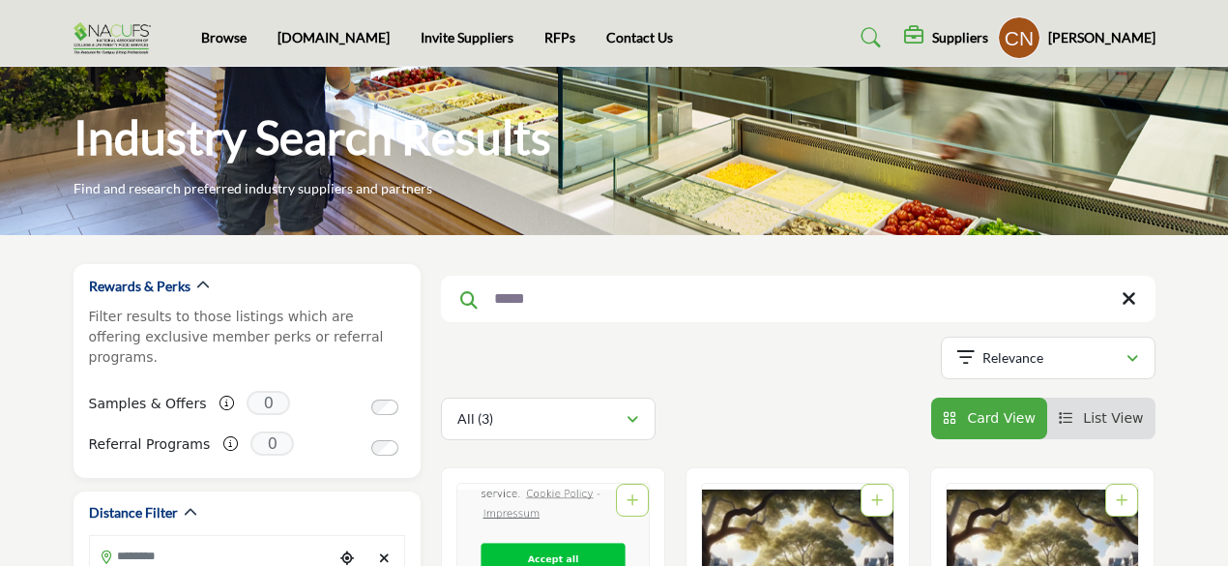
click at [118, 35] on img at bounding box center [117, 38] width 87 height 32
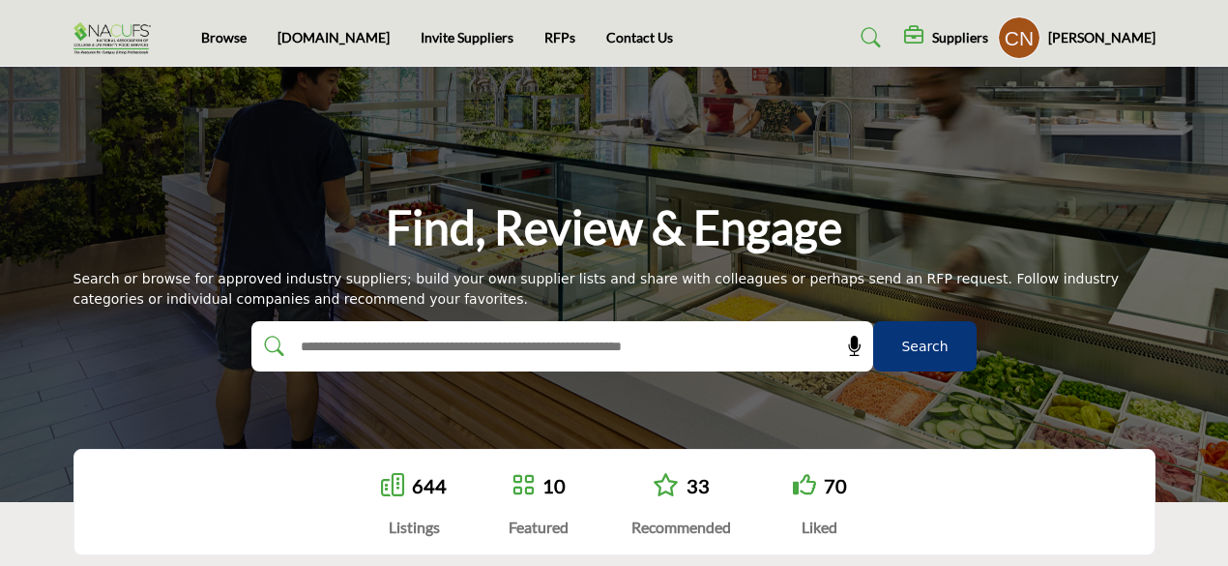
click at [111, 31] on img at bounding box center [117, 38] width 87 height 32
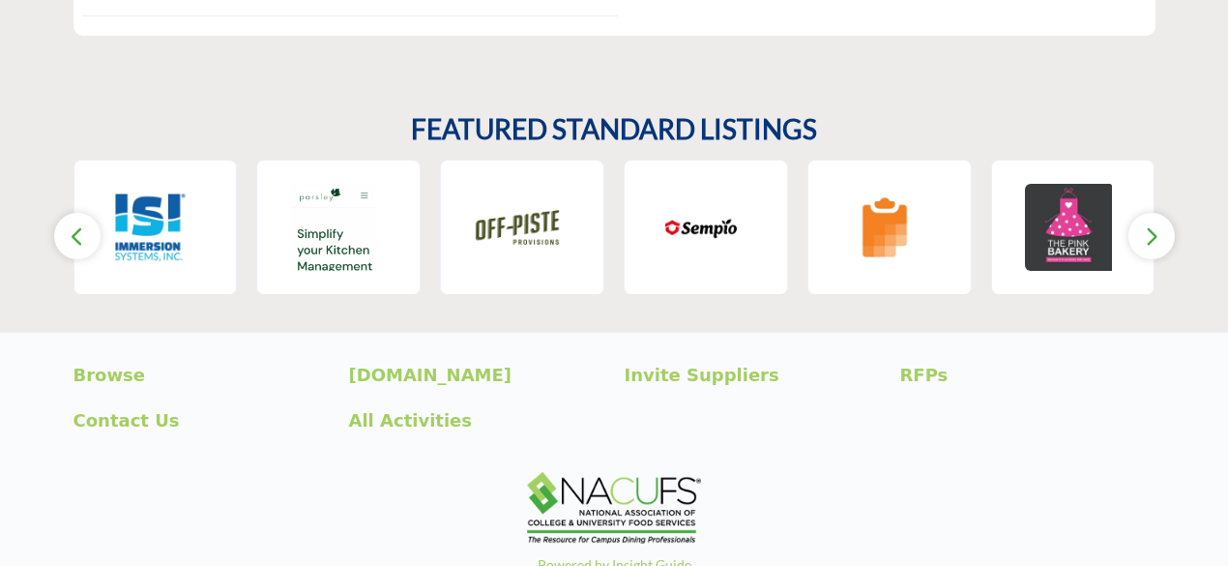
scroll to position [3092, 0]
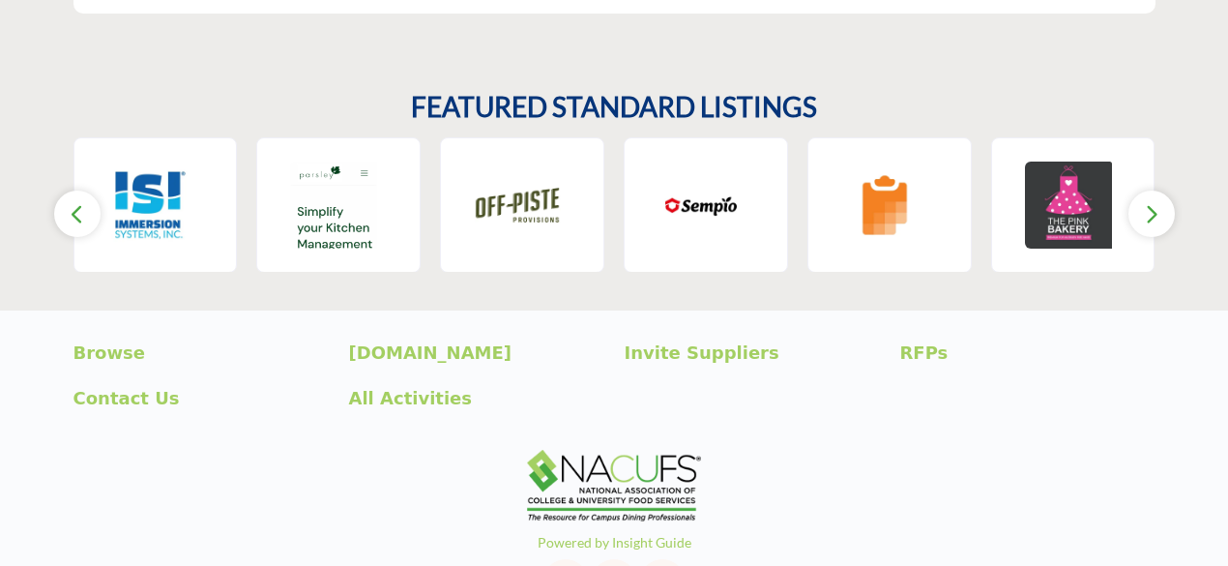
click at [1147, 191] on button "button" at bounding box center [1152, 214] width 46 height 46
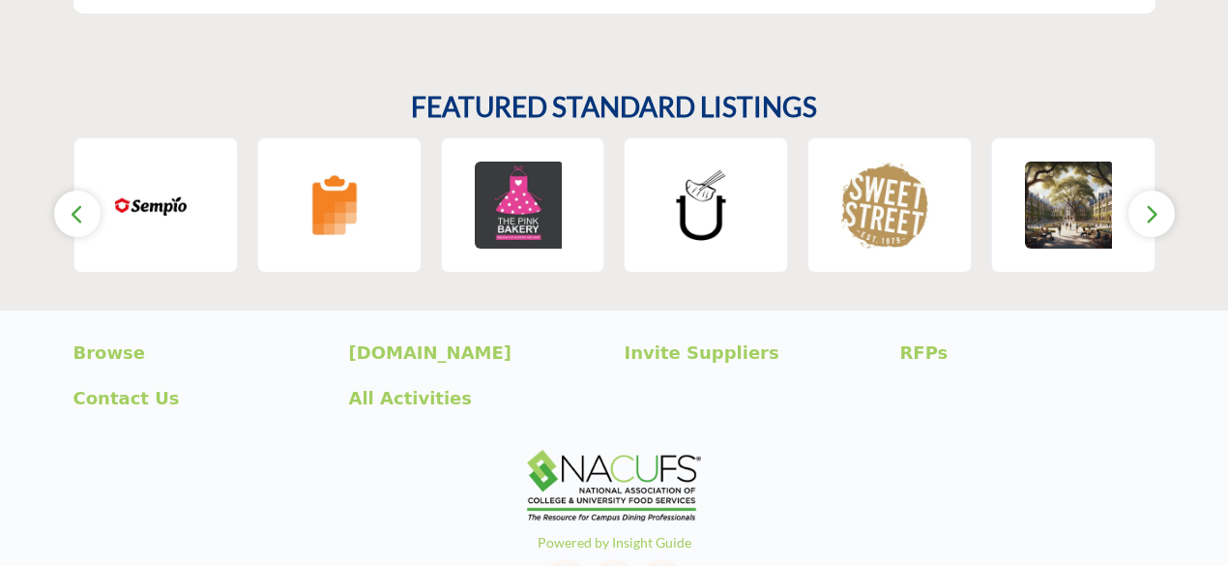
click at [1147, 191] on button "button" at bounding box center [1152, 214] width 46 height 46
click at [1133, 191] on button "button" at bounding box center [1152, 214] width 46 height 46
click at [74, 202] on icon "button" at bounding box center [77, 214] width 15 height 24
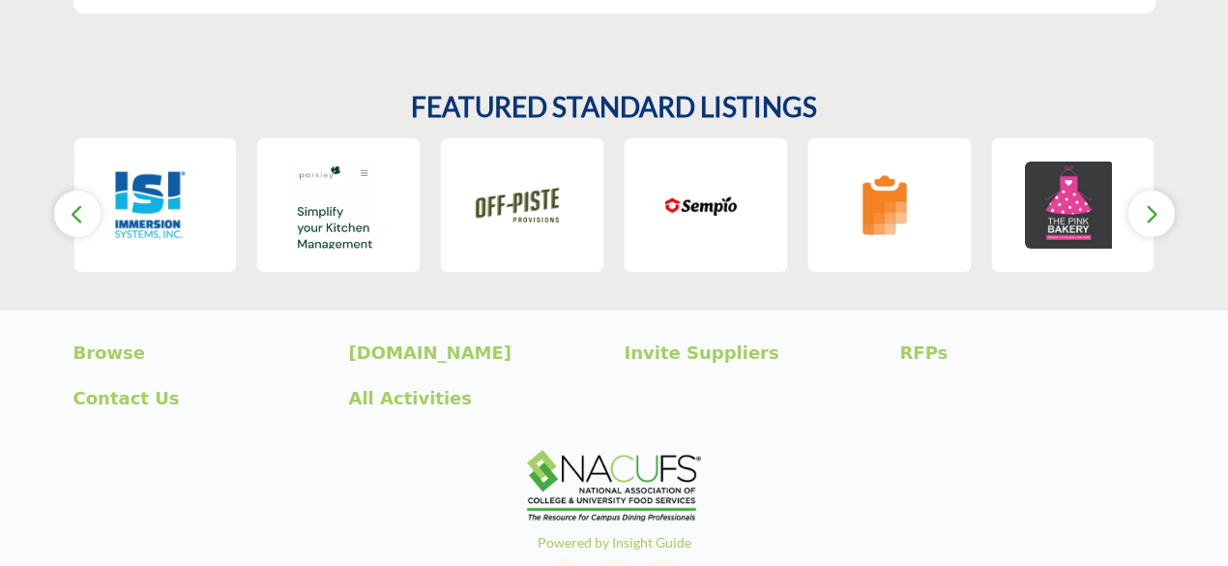
click at [74, 202] on icon "button" at bounding box center [77, 214] width 15 height 24
